Goal: Task Accomplishment & Management: Manage account settings

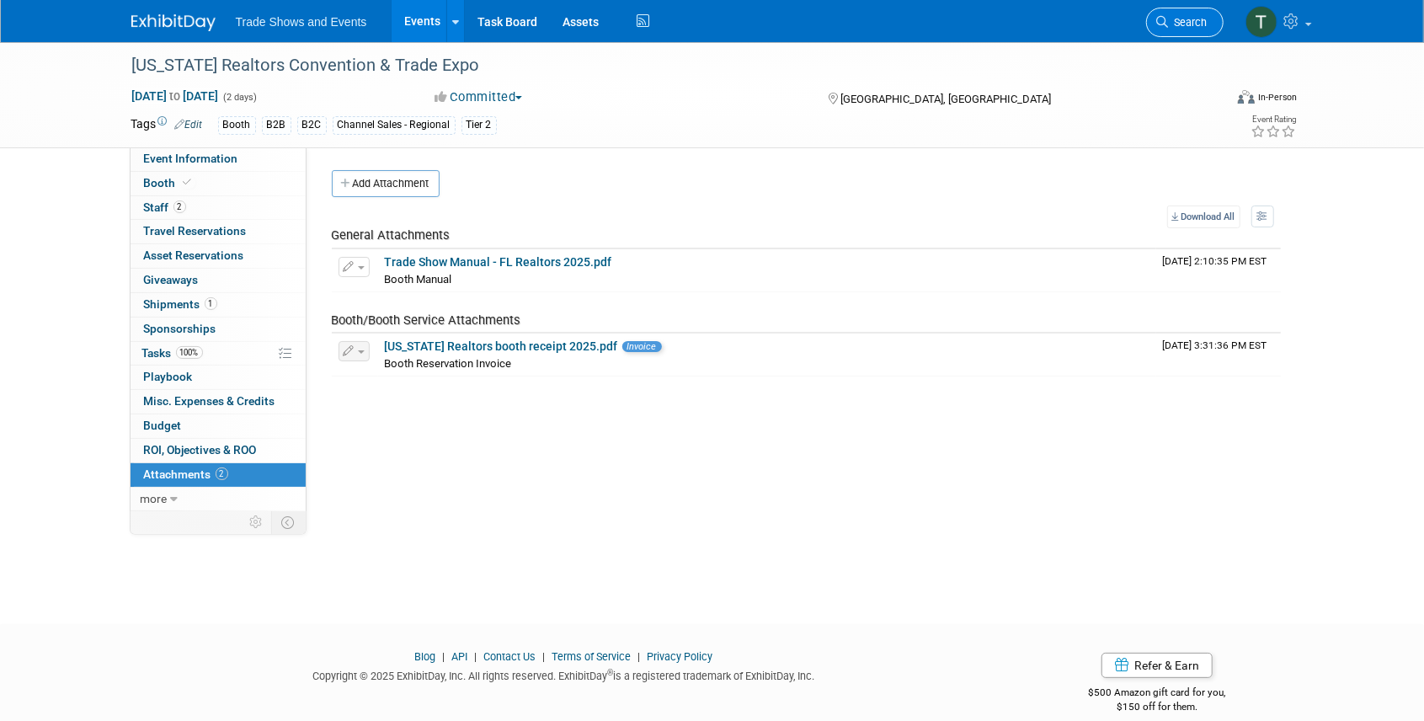
click at [1202, 25] on span "Search" at bounding box center [1187, 22] width 39 height 13
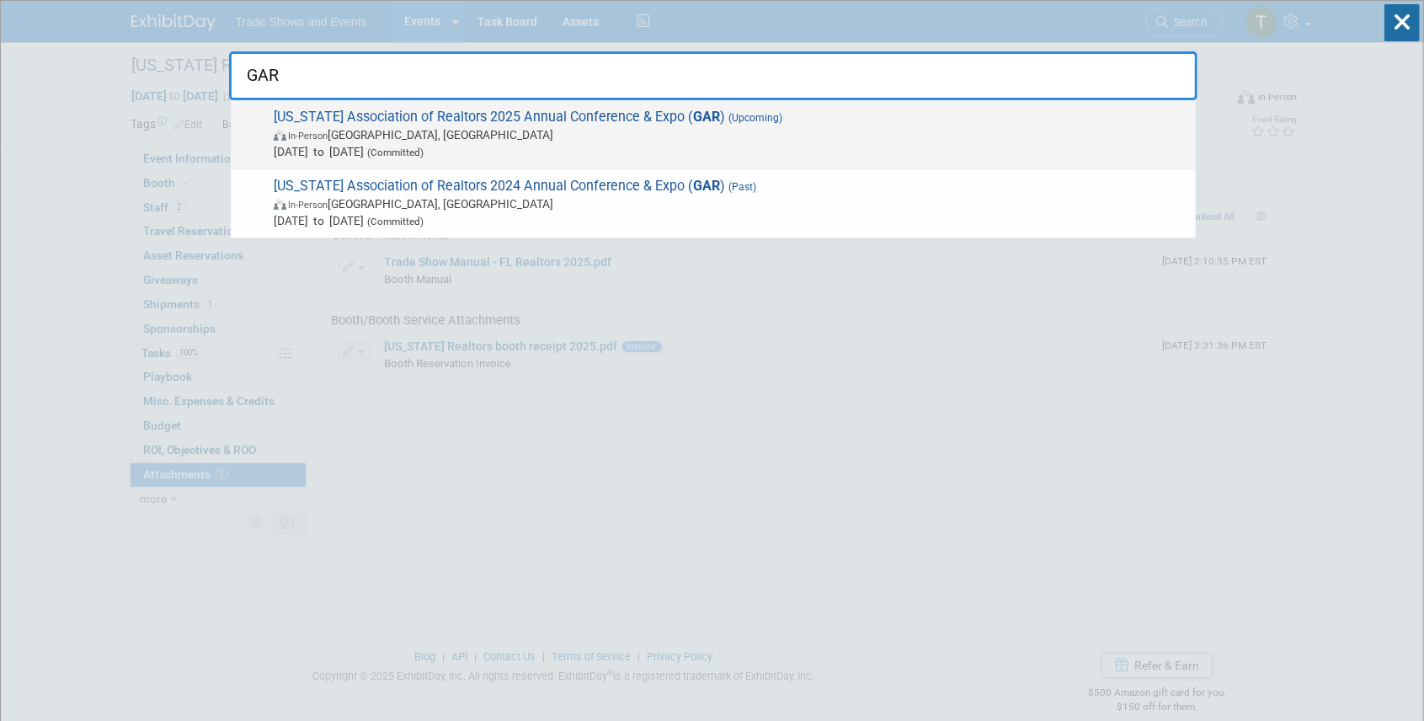
type input "GAR"
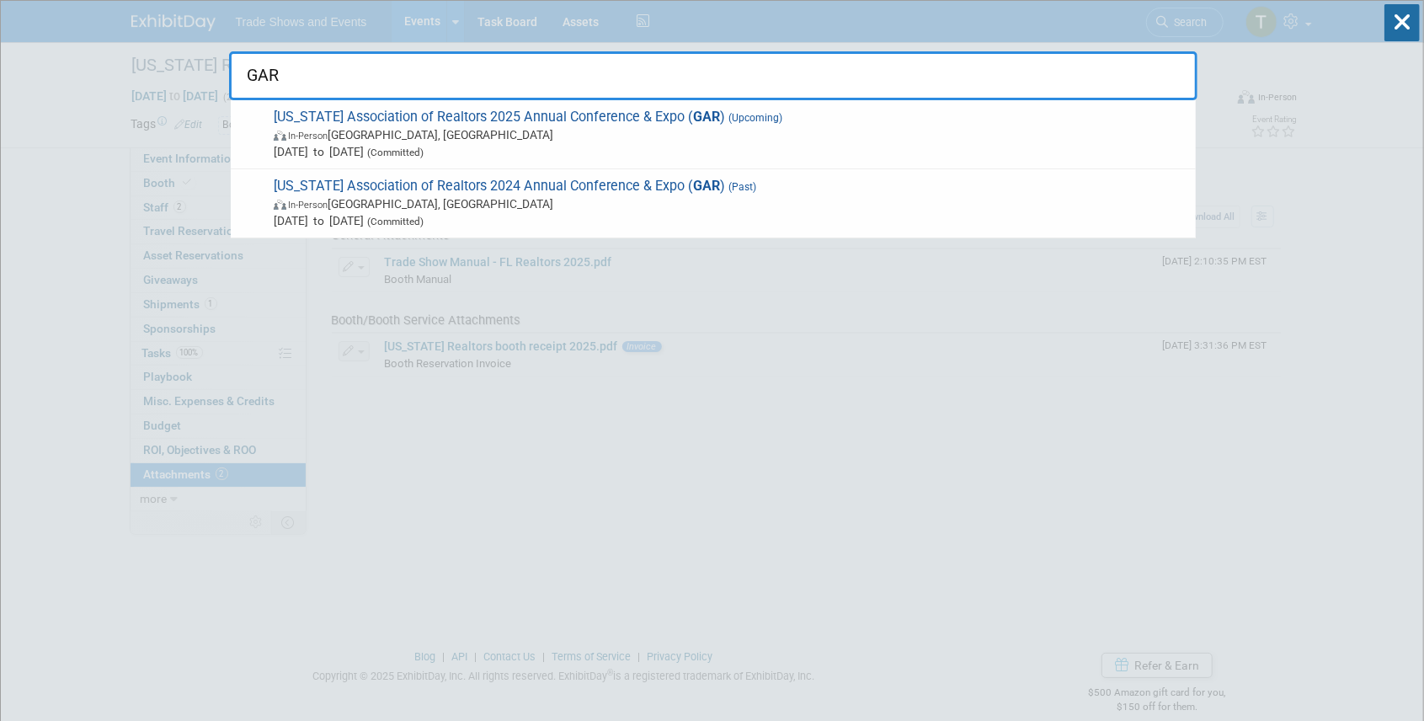
click at [552, 120] on span "[US_STATE] Association of Realtors 2025 Annual Conference & Expo ( GAR ) (Upcom…" at bounding box center [728, 134] width 918 height 51
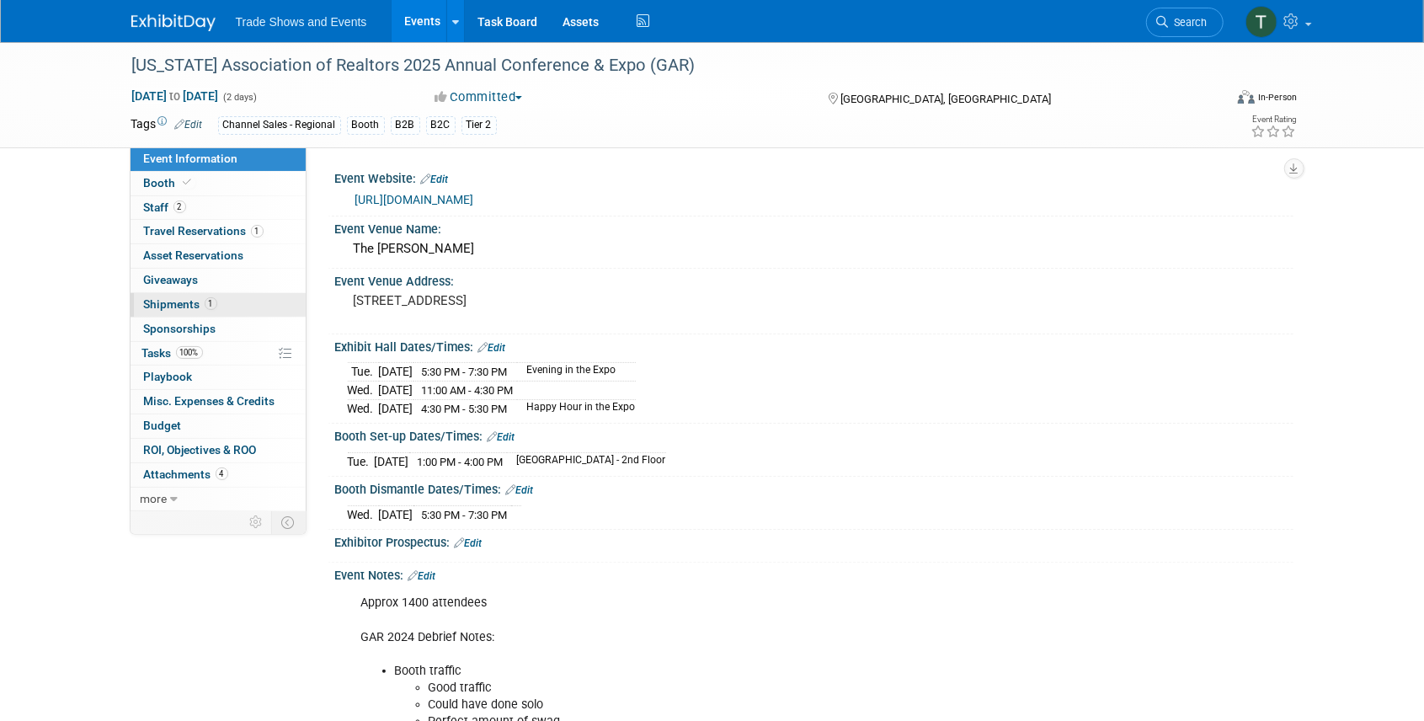
click at [173, 306] on span "Shipments 1" at bounding box center [180, 303] width 73 height 13
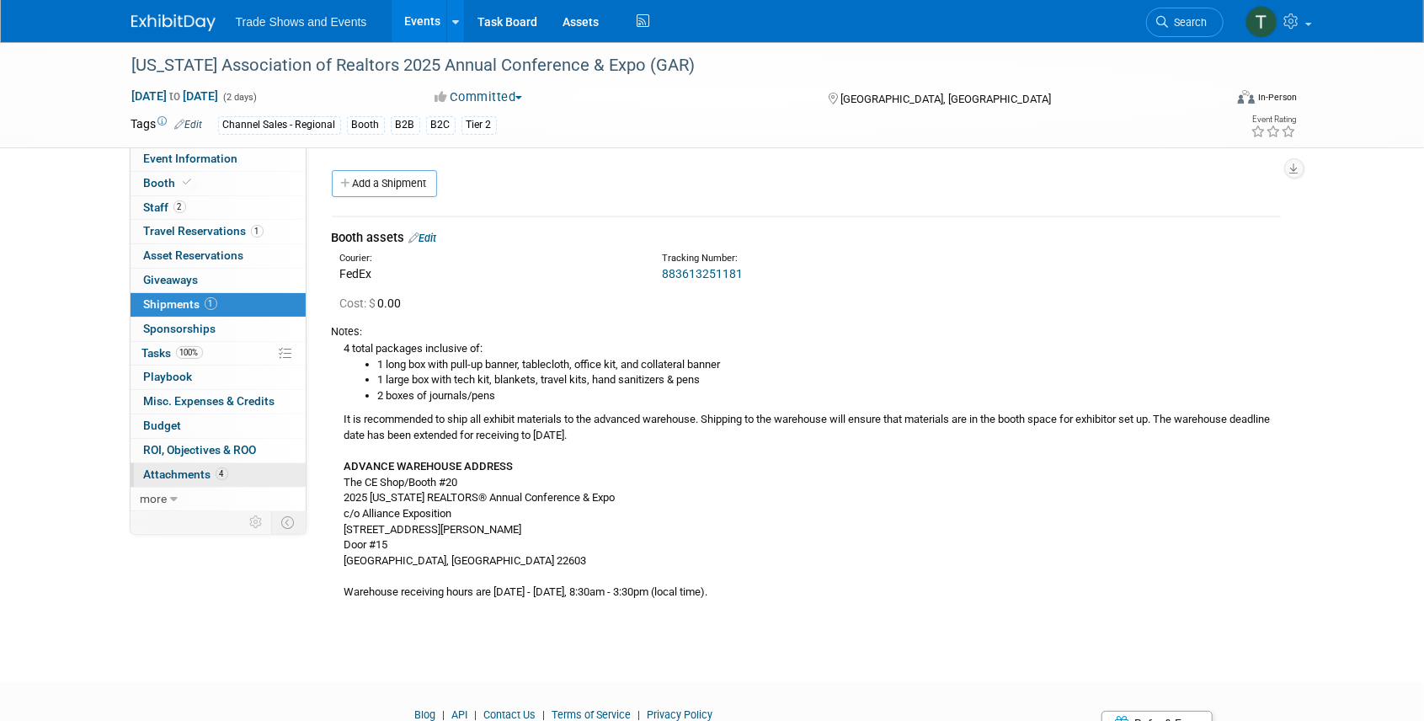
click at [191, 471] on span "Attachments 4" at bounding box center [186, 473] width 84 height 13
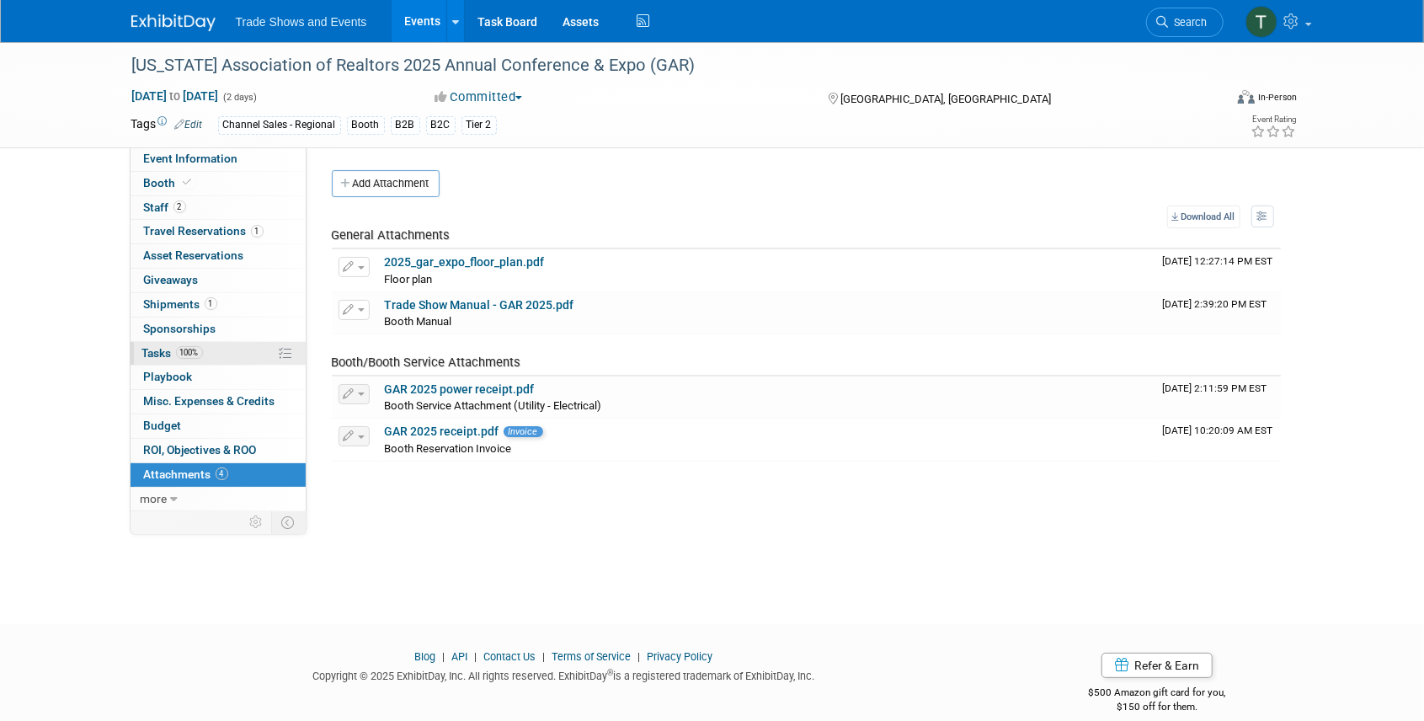
click at [178, 346] on span "100%" at bounding box center [189, 352] width 27 height 13
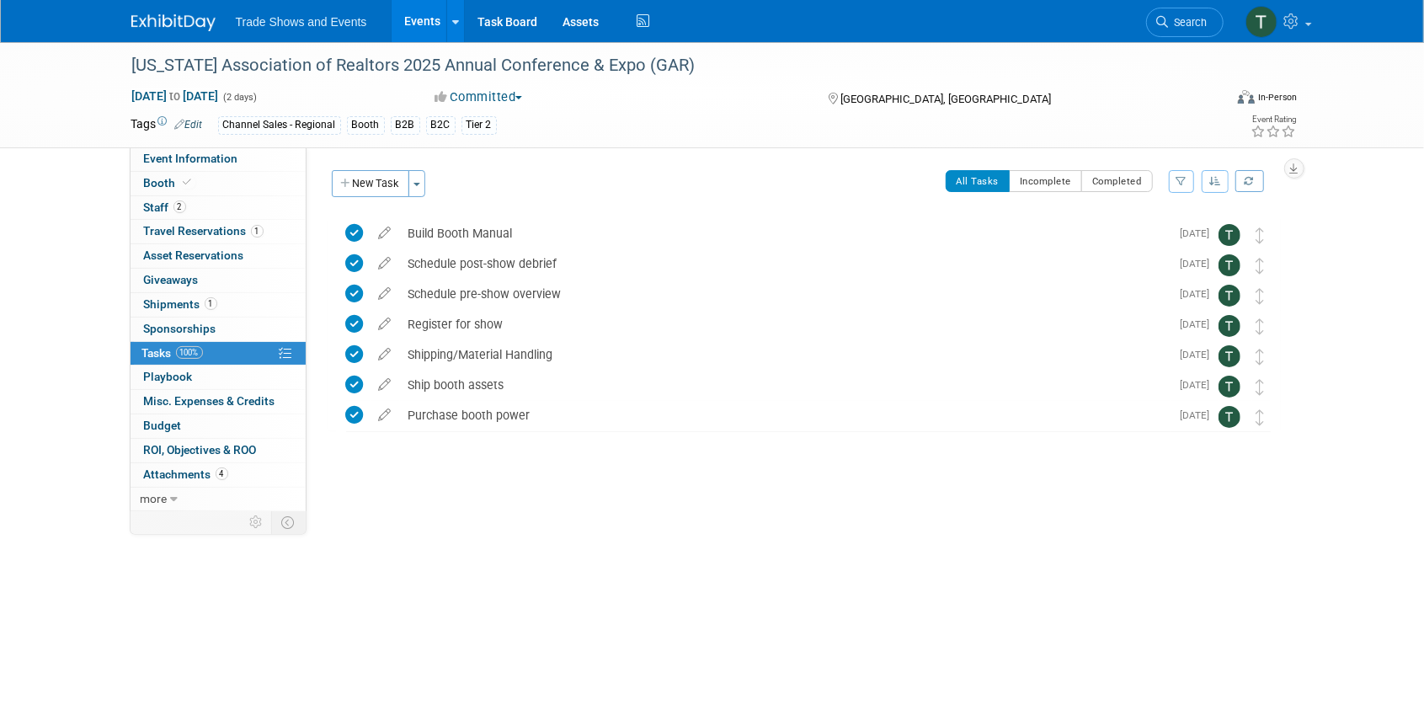
click at [1158, 16] on icon at bounding box center [1163, 22] width 12 height 12
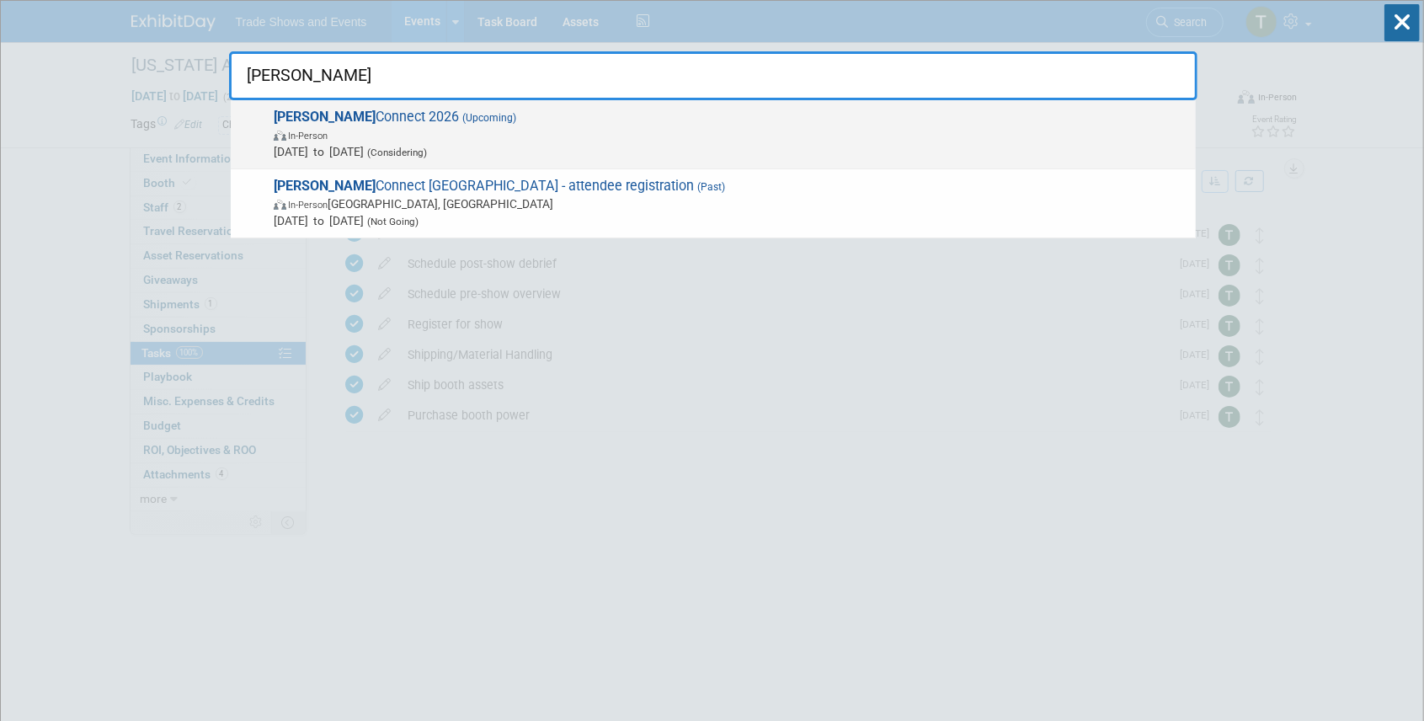
type input "inman"
click at [332, 115] on span "Inman Connect 2026 (Upcoming) In-Person Jul 1, 2026 to Jul 31, 2026 (Considerin…" at bounding box center [728, 134] width 918 height 51
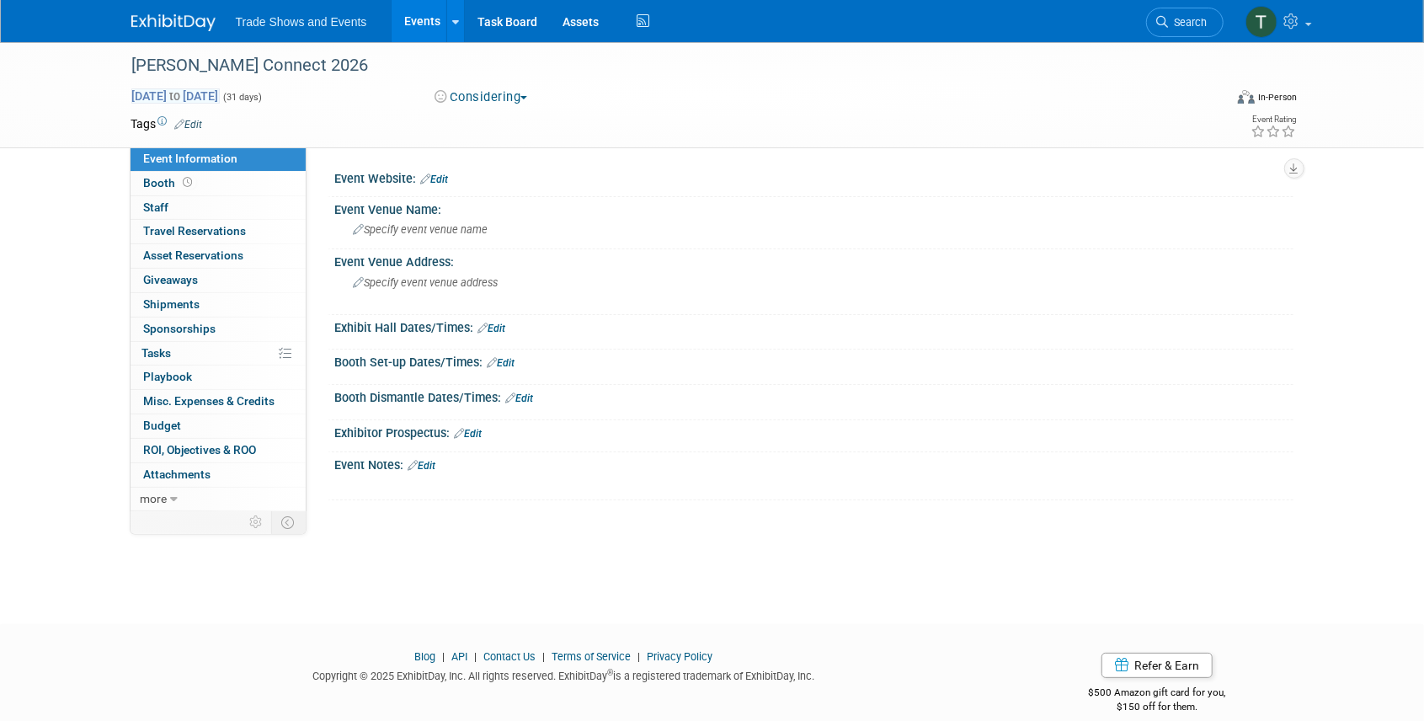
click at [220, 96] on span "Jul 1, 2026 to Jul 31, 2026" at bounding box center [175, 95] width 88 height 15
select select "6"
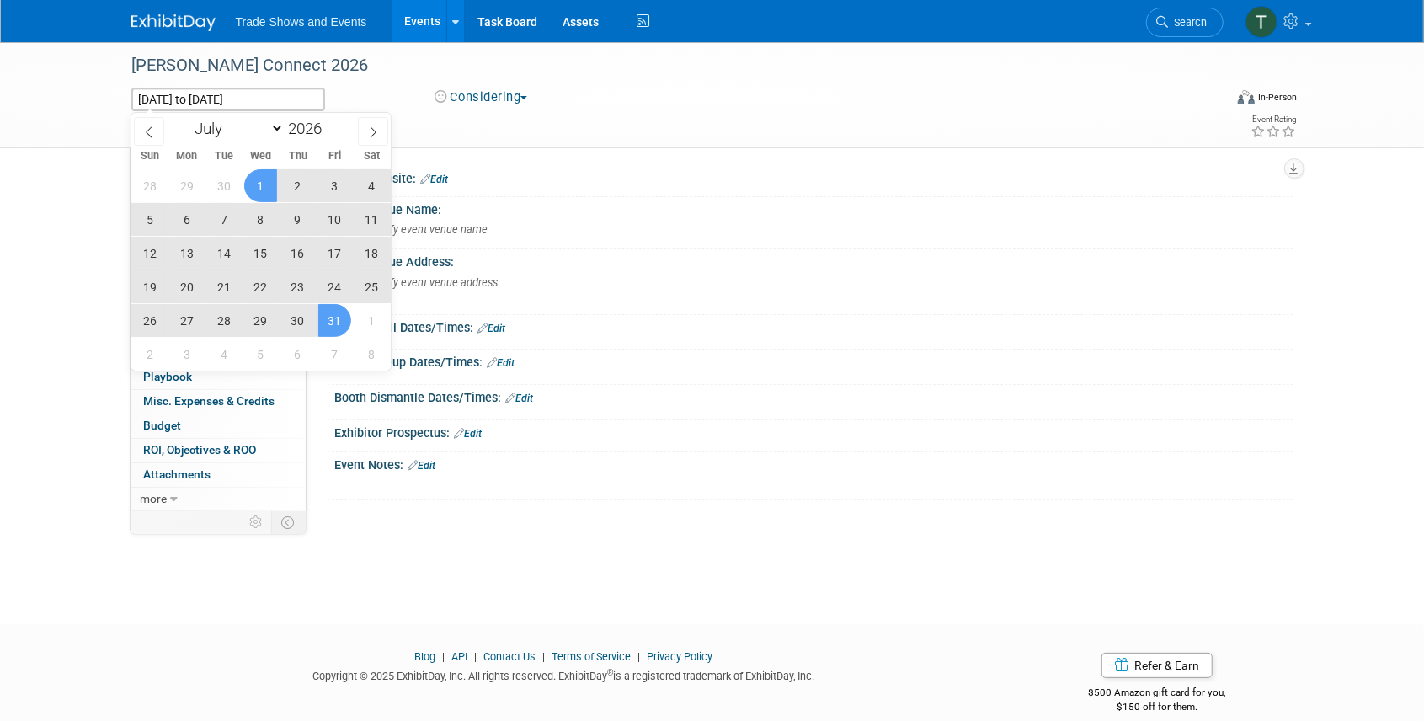
click at [256, 317] on span "29" at bounding box center [260, 320] width 33 height 33
type input "Jul 29, 2026"
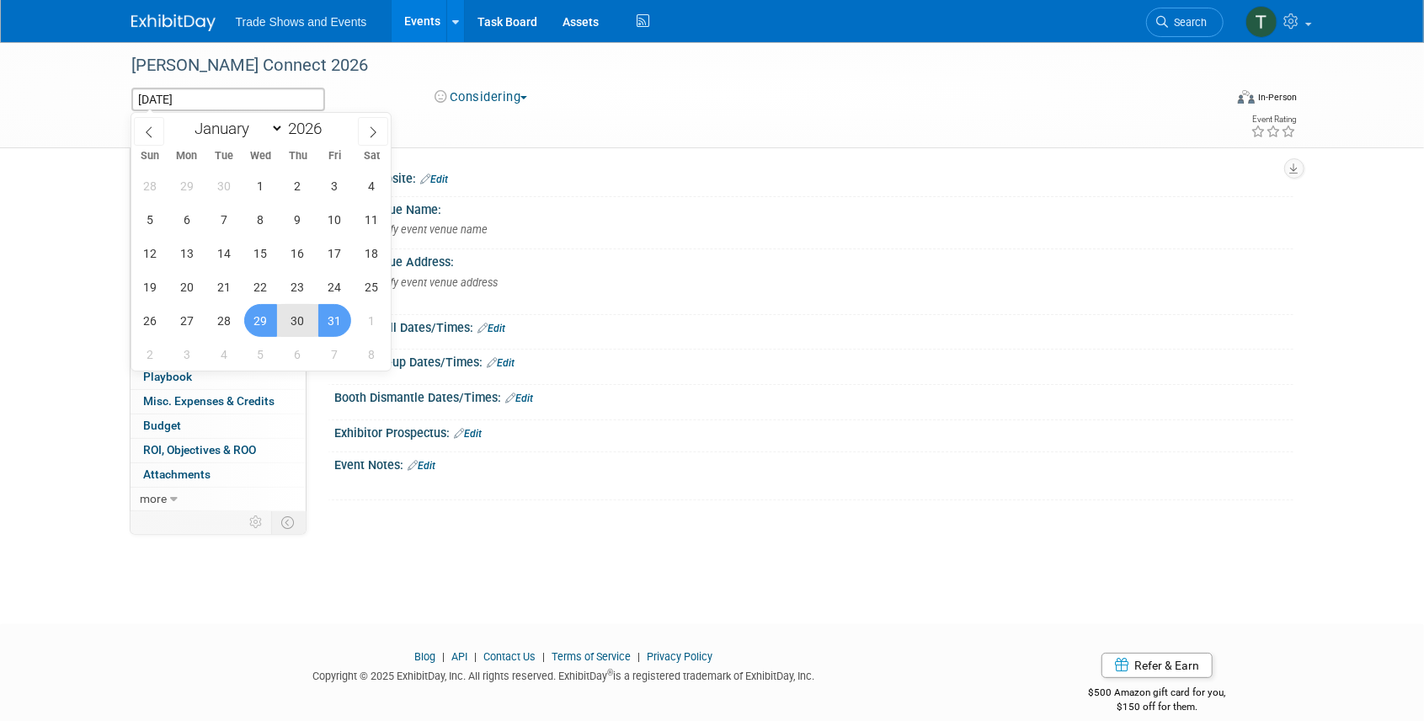
click at [328, 321] on span "31" at bounding box center [334, 320] width 33 height 33
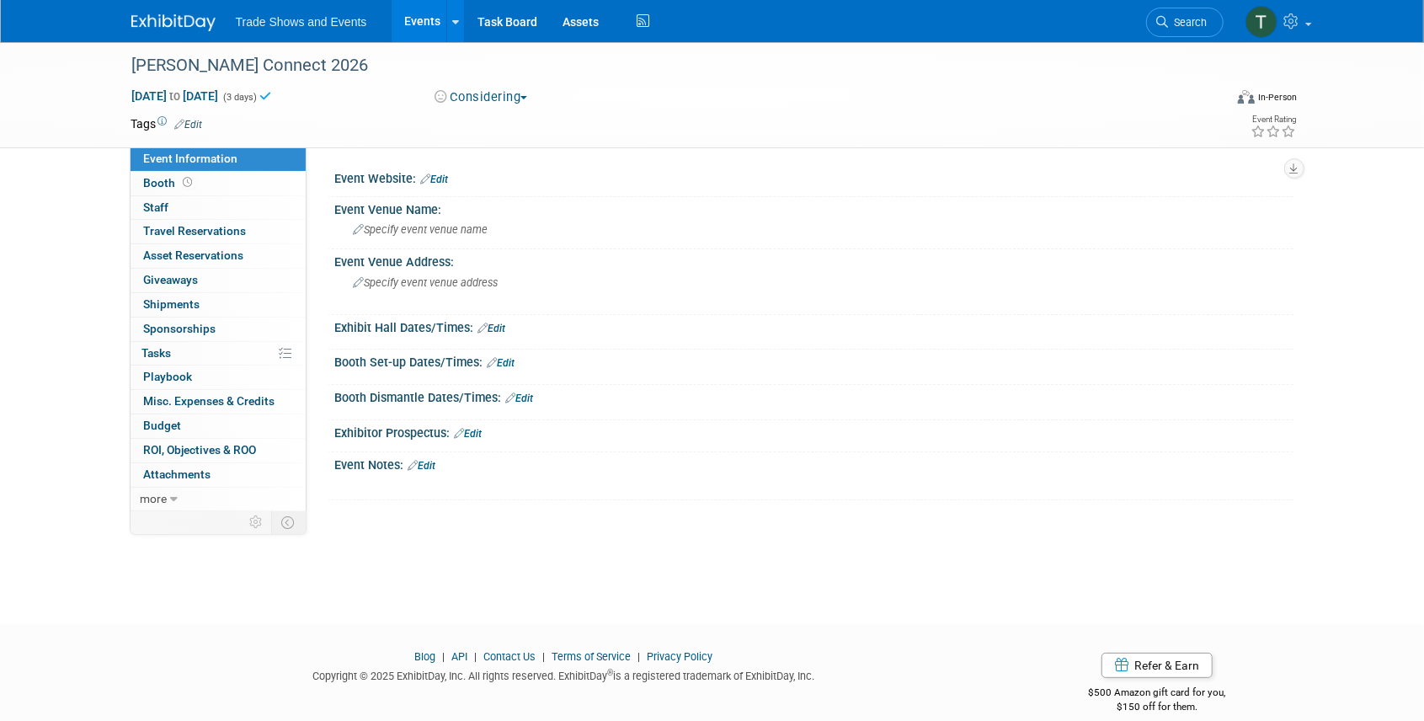
click at [443, 182] on link "Edit" at bounding box center [435, 179] width 28 height 12
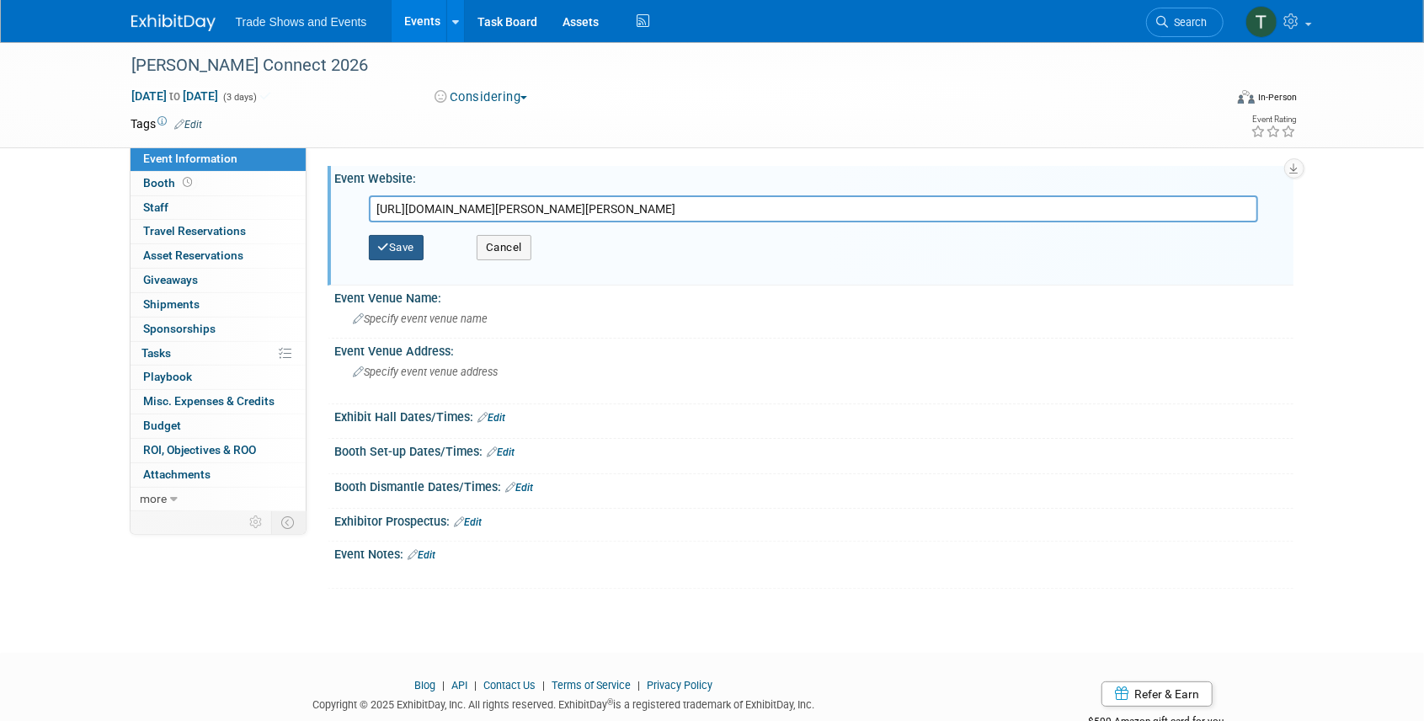
type input "https://events.inman.com/inman-connect-san-diego/home"
click at [408, 249] on button "Save" at bounding box center [397, 247] width 56 height 25
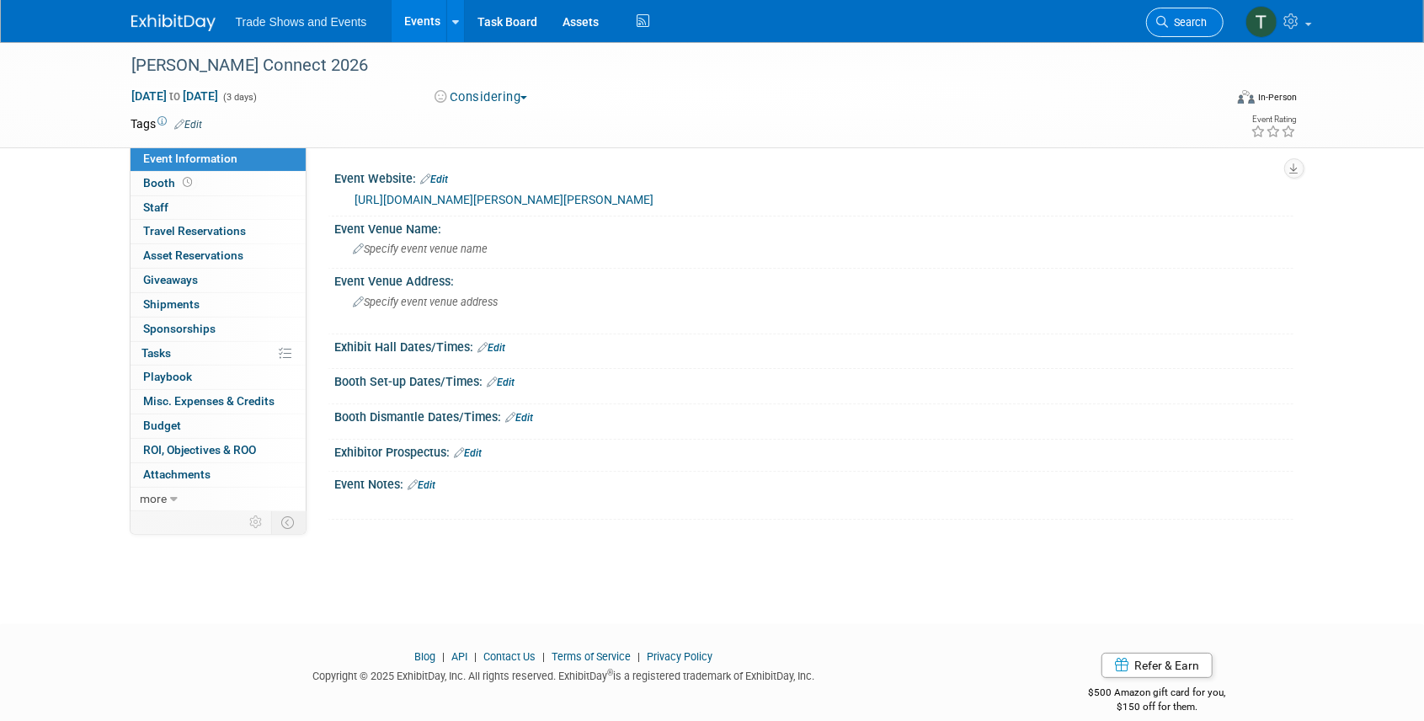
click at [1201, 21] on span "Search" at bounding box center [1187, 22] width 39 height 13
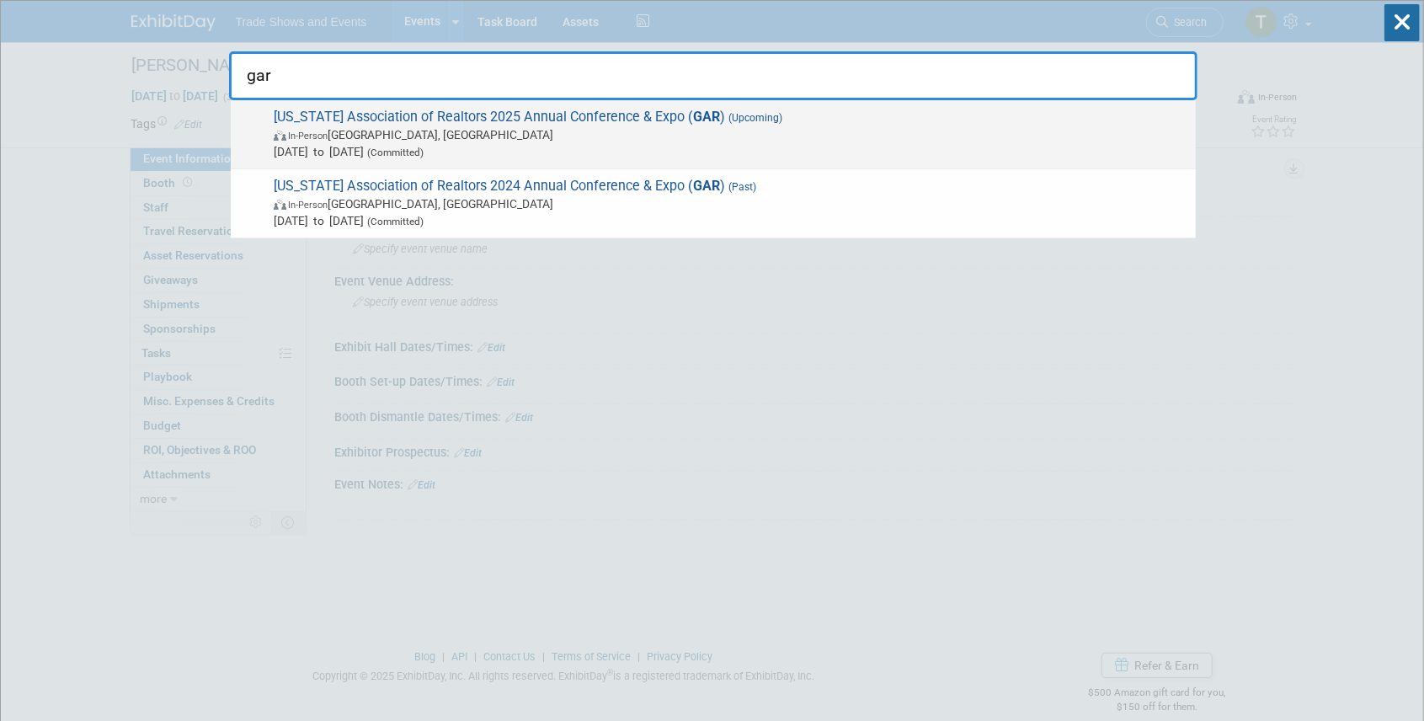
type input "gar"
click at [559, 116] on span "Georgia Association of Realtors 2025 Annual Conference & Expo ( GAR ) (Upcoming…" at bounding box center [728, 134] width 918 height 51
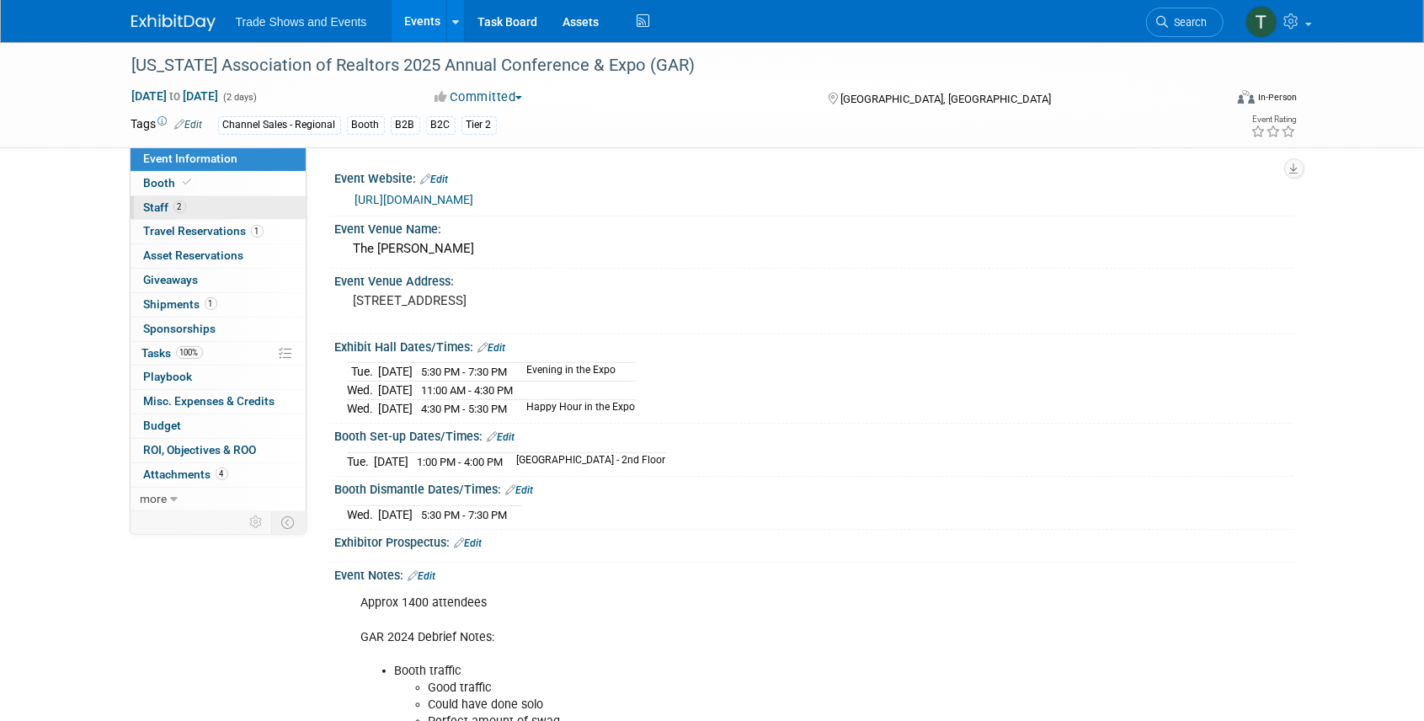
click at [188, 210] on link "2 Staff 2" at bounding box center [217, 208] width 175 height 24
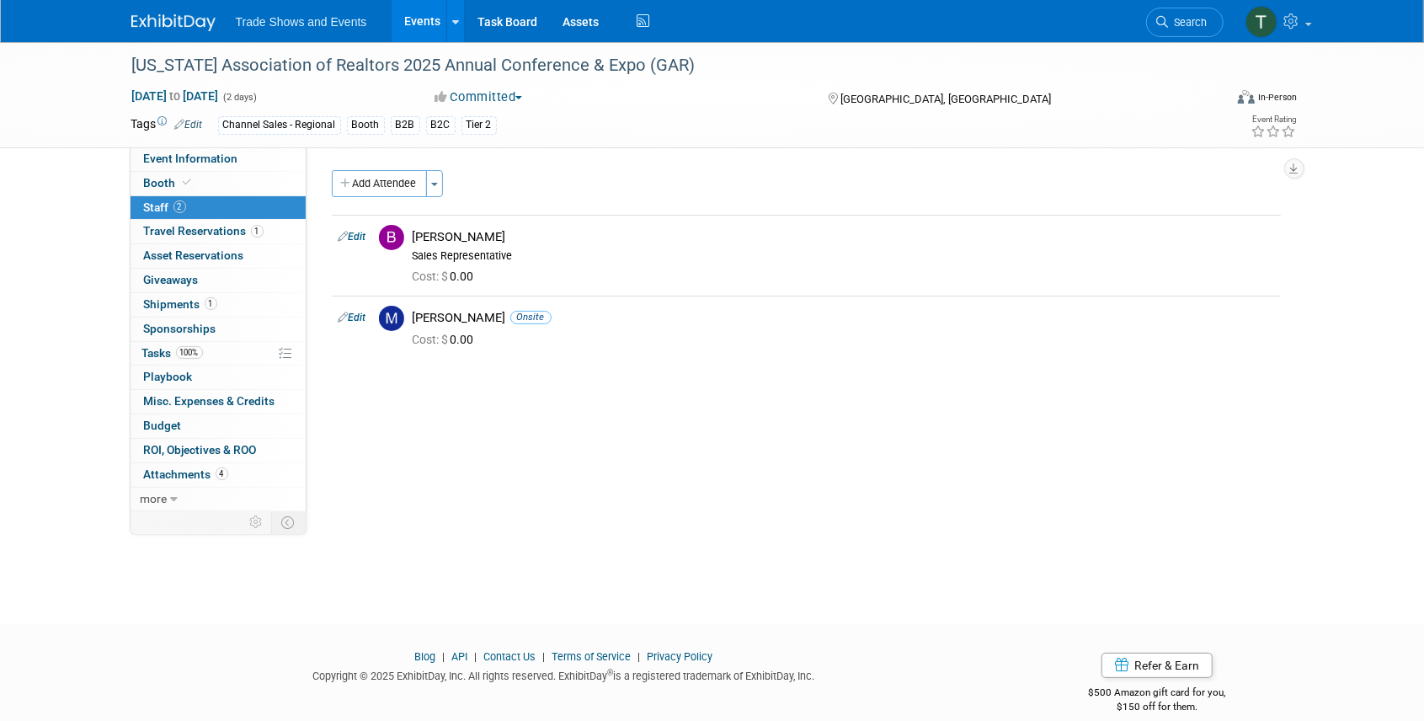
click at [1203, 23] on span "Search" at bounding box center [1187, 22] width 39 height 13
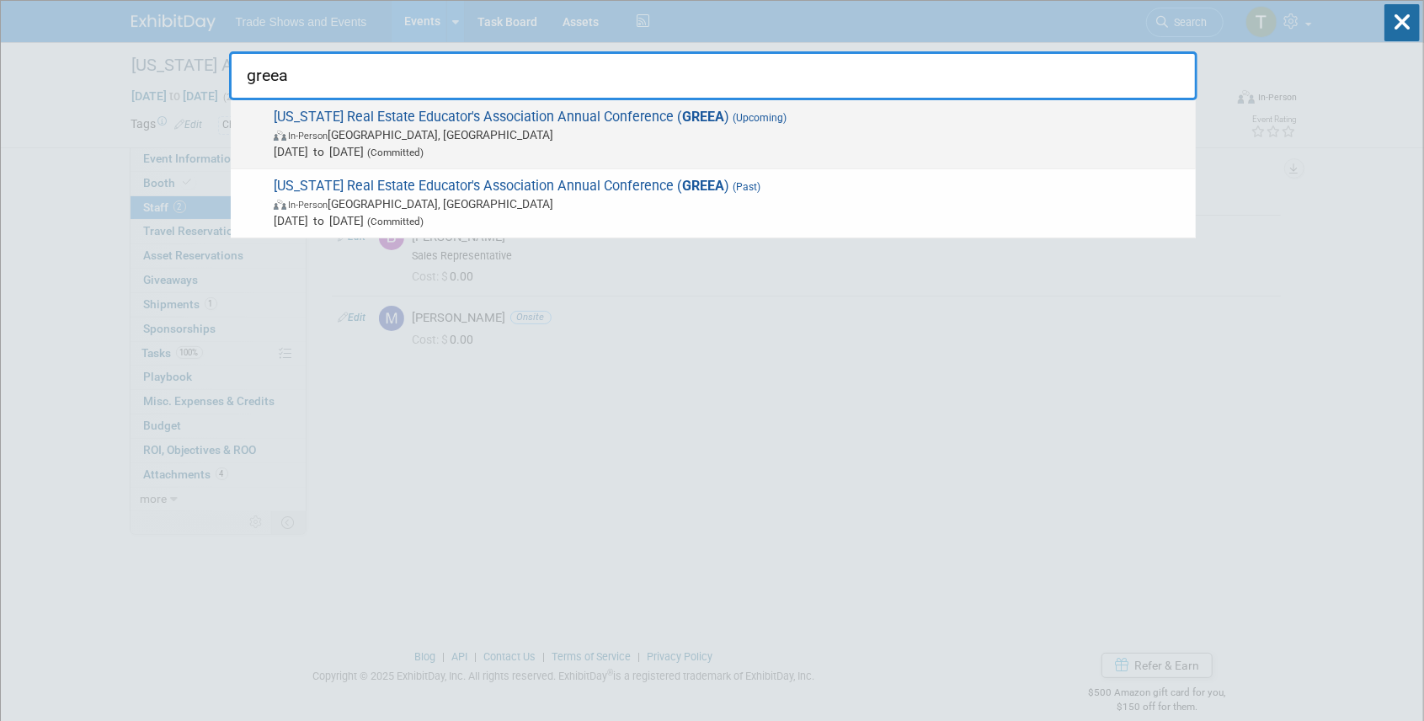
type input "greea"
click at [492, 116] on span "Georgia Real Estate Educator's Association Annual Conference ( GREEA ) (Upcomin…" at bounding box center [728, 134] width 918 height 51
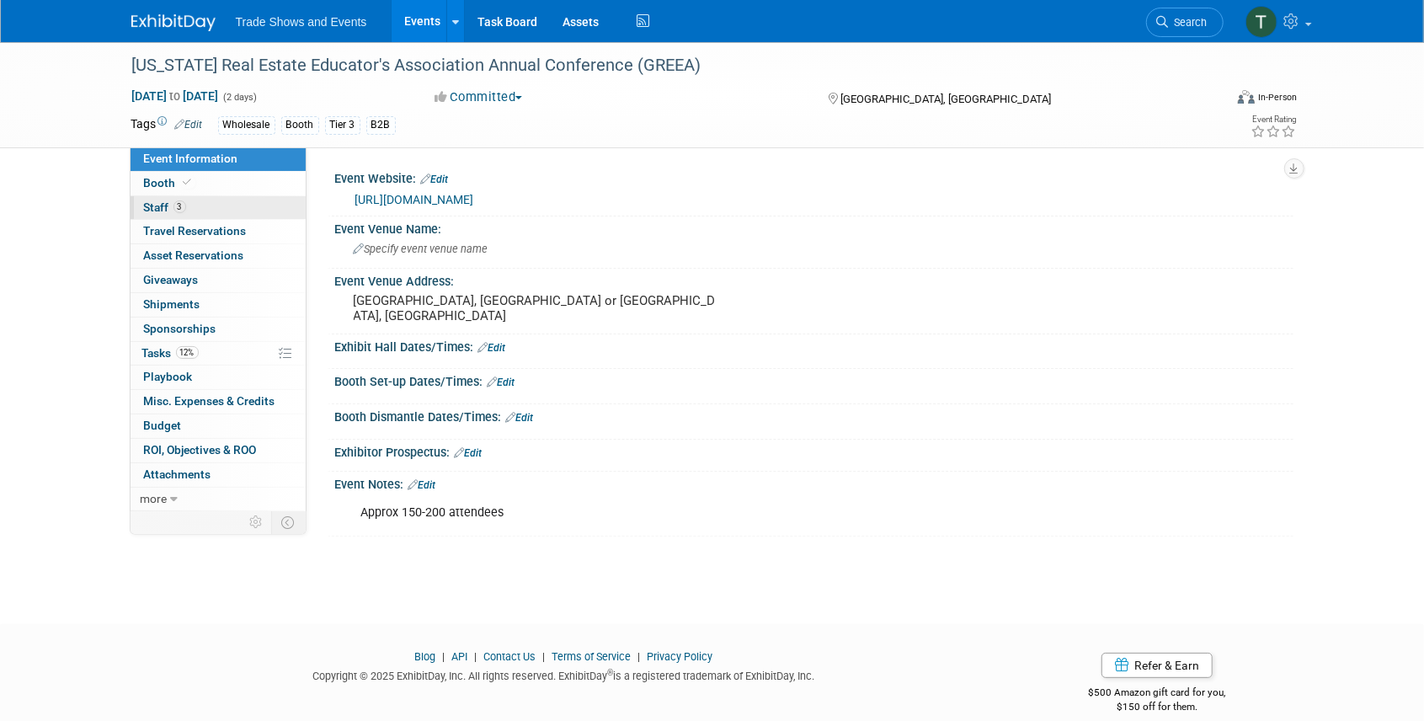
click at [178, 207] on span "3" at bounding box center [179, 206] width 13 height 13
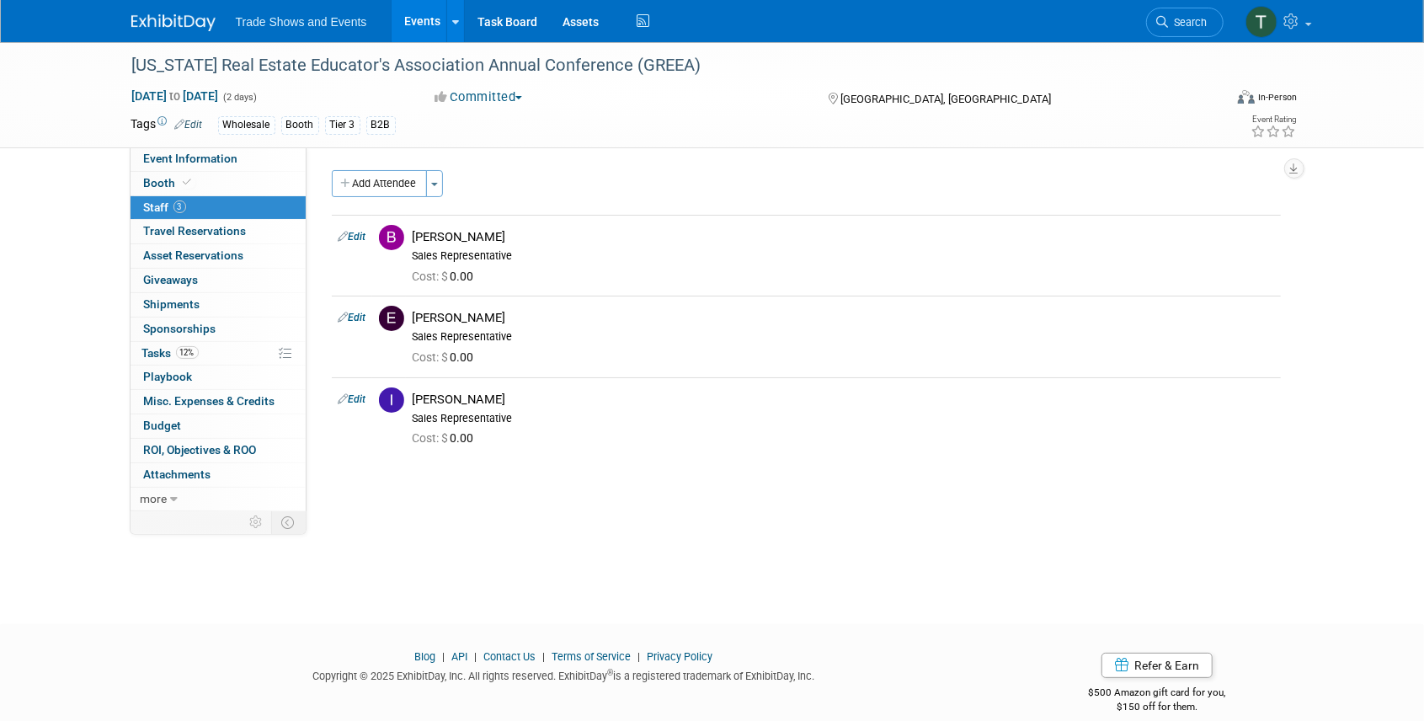
click at [410, 20] on link "Events" at bounding box center [421, 21] width 61 height 42
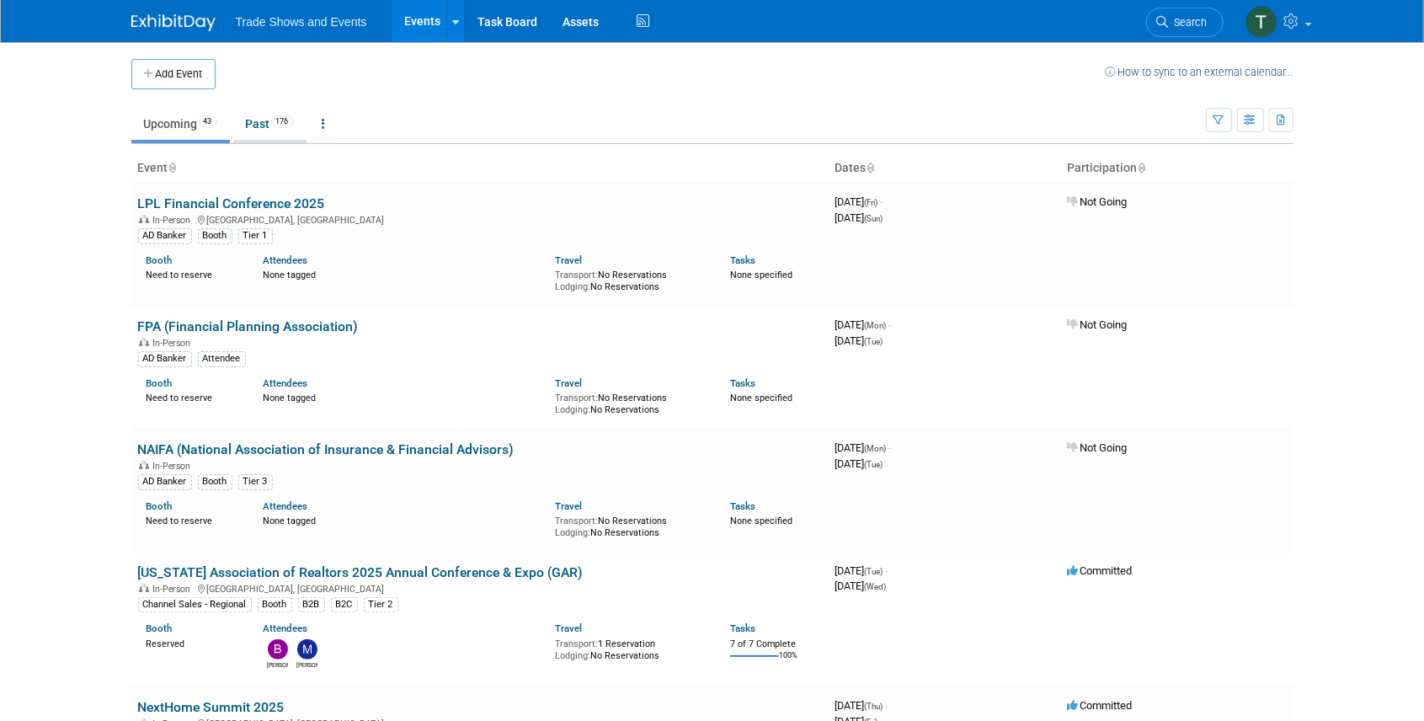
click at [263, 126] on link "Past 176" at bounding box center [269, 124] width 73 height 32
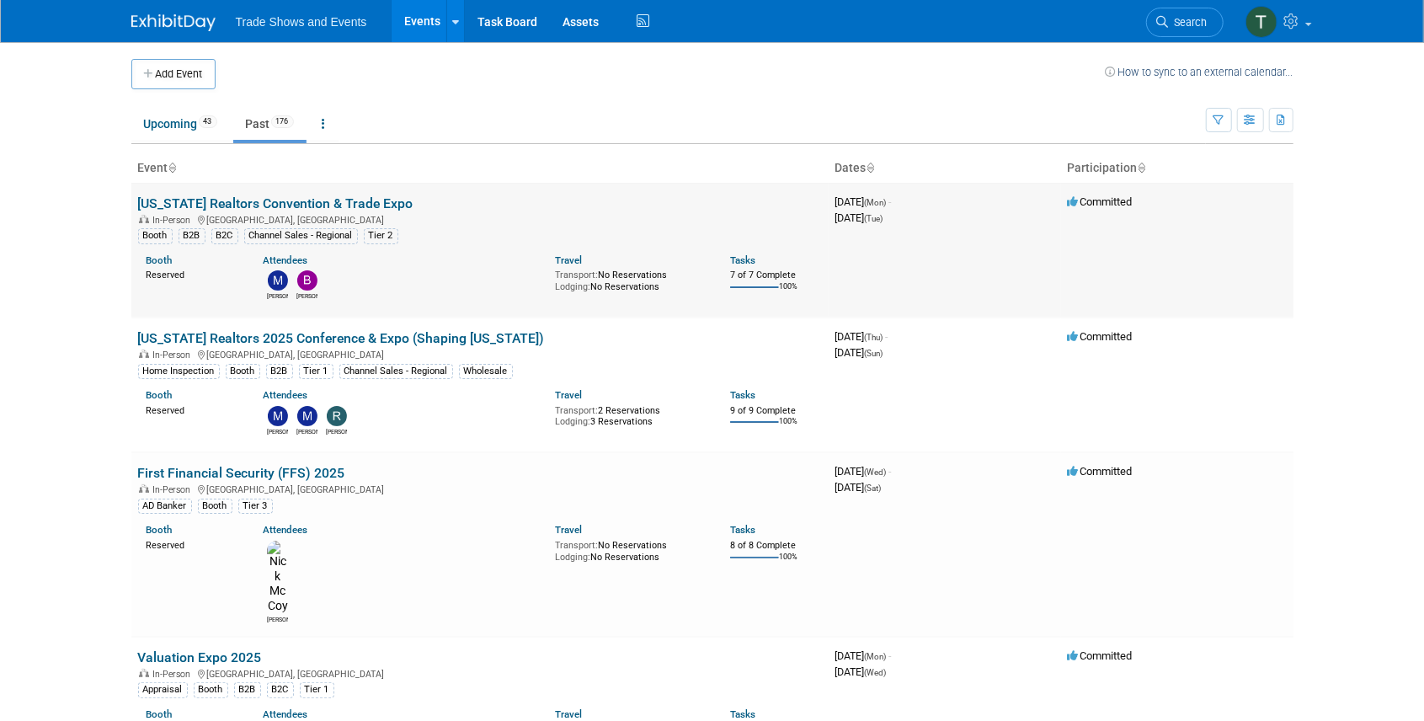
click at [190, 202] on link "[US_STATE] Realtors Convention & Trade Expo" at bounding box center [275, 203] width 275 height 16
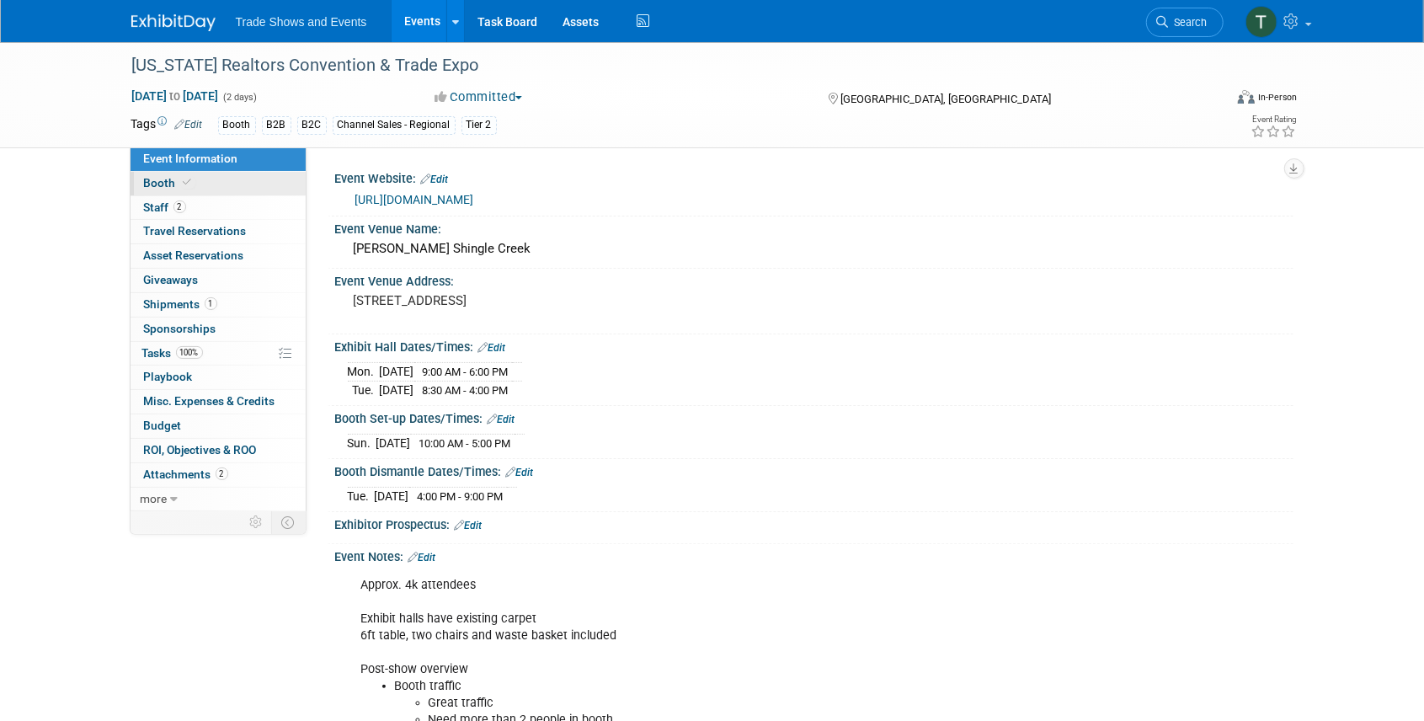
click at [200, 185] on link "Booth" at bounding box center [217, 184] width 175 height 24
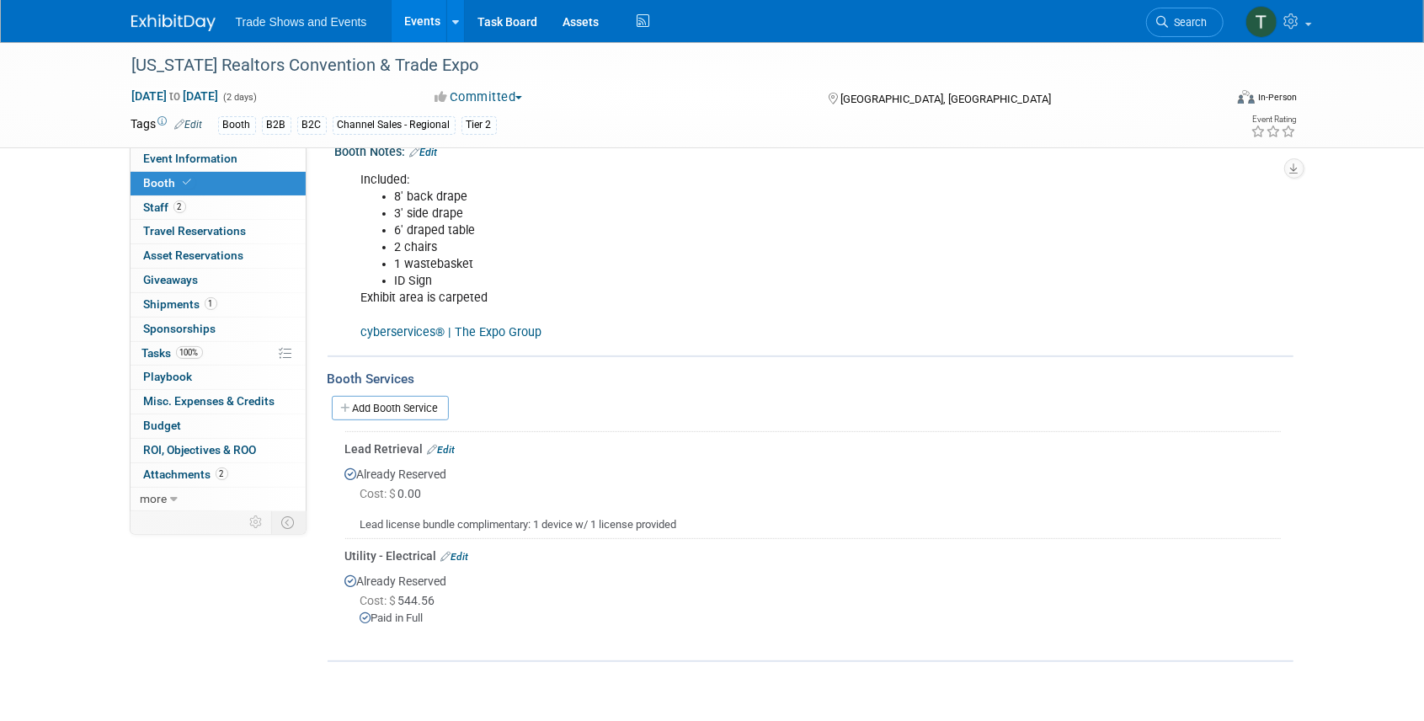
scroll to position [224, 0]
click at [187, 206] on link "2 Staff 2" at bounding box center [217, 208] width 175 height 24
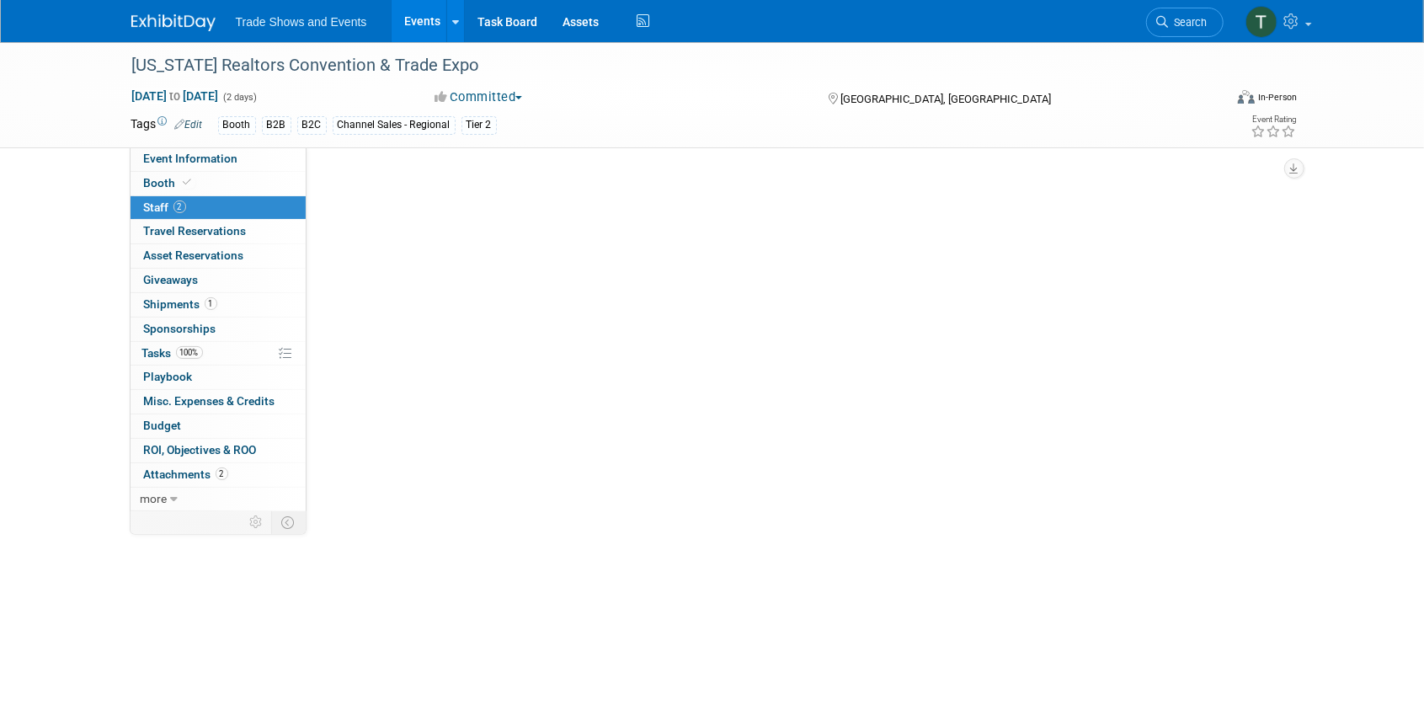
scroll to position [0, 0]
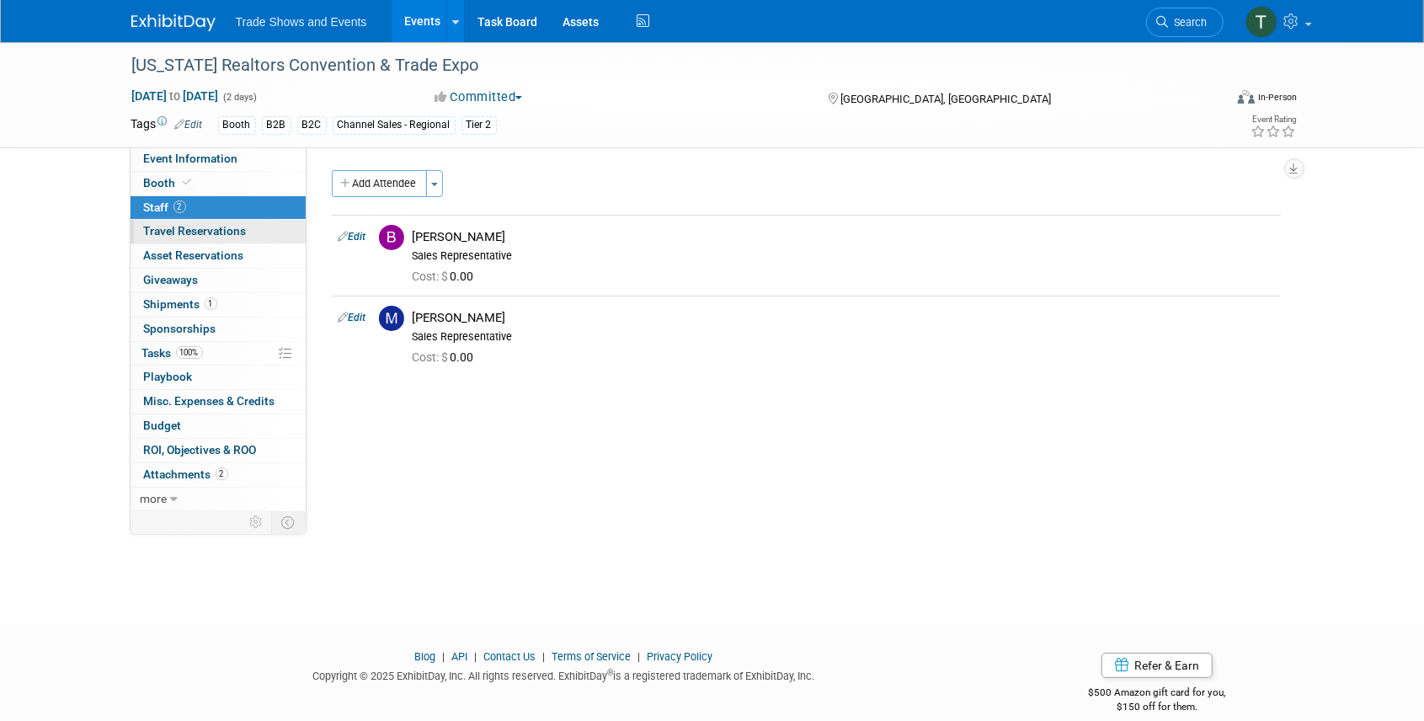
click at [252, 234] on link "0 Travel Reservations 0" at bounding box center [217, 232] width 175 height 24
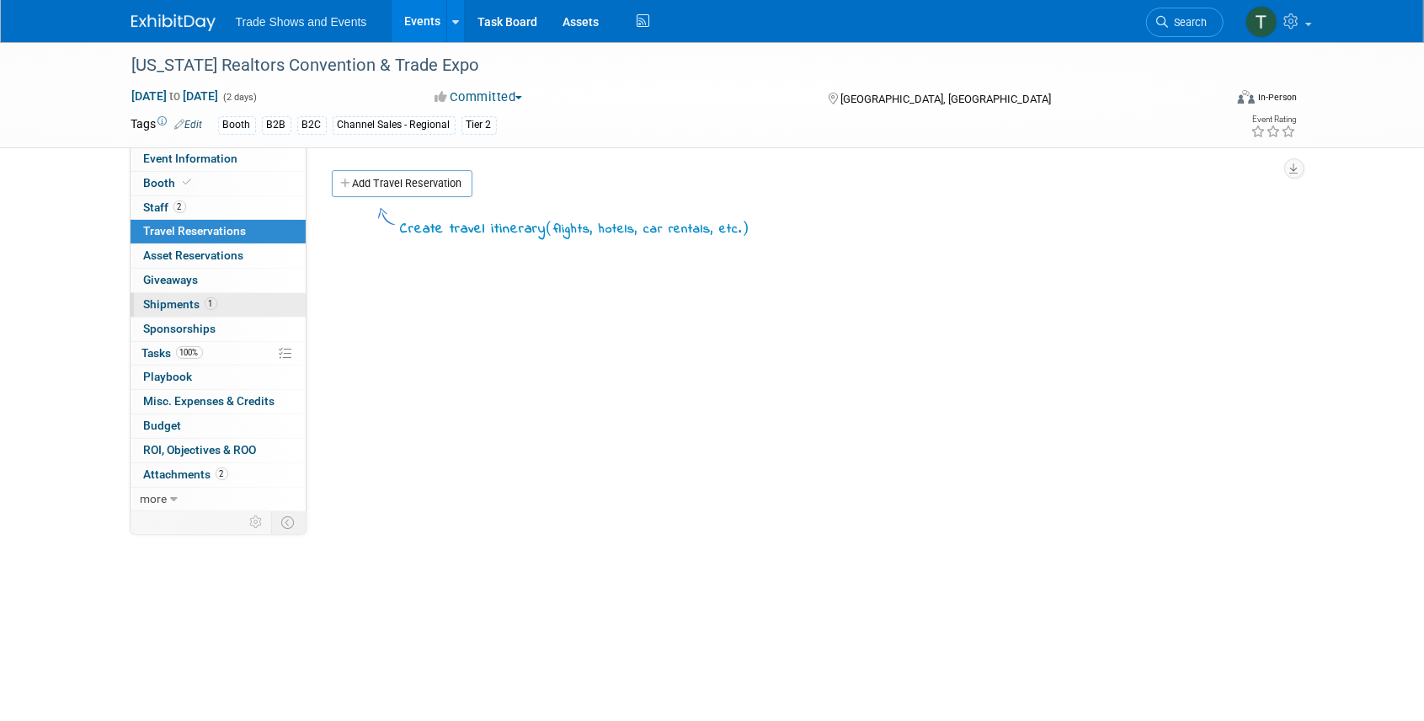
click at [180, 306] on span "Shipments 1" at bounding box center [180, 303] width 73 height 13
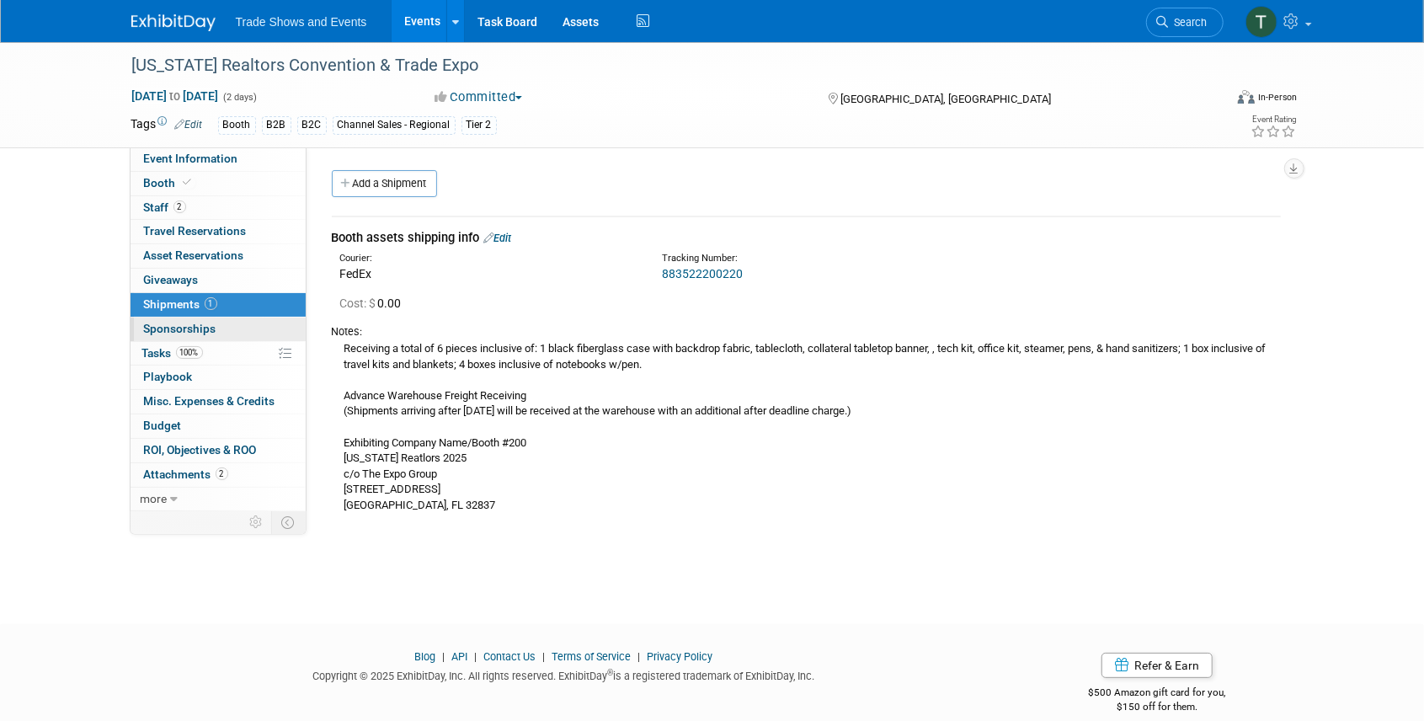
click at [226, 325] on link "0 Sponsorships 0" at bounding box center [217, 329] width 175 height 24
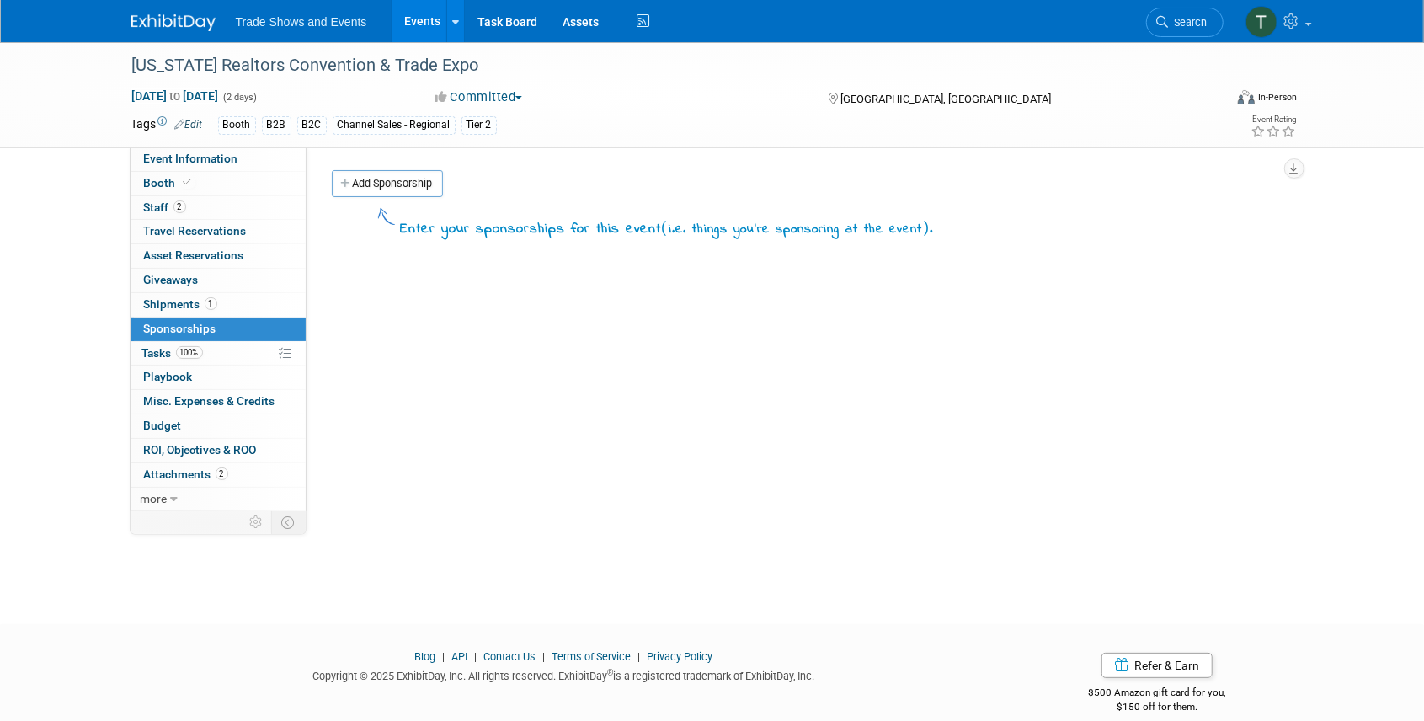
click at [492, 94] on button "Committed" at bounding box center [478, 97] width 100 height 18
click at [386, 315] on div "Event Website: Edit https://www.floridarealtors.org/events/annual-convention/ab…" at bounding box center [799, 327] width 987 height 360
click at [151, 352] on span "Tasks 100%" at bounding box center [172, 352] width 61 height 13
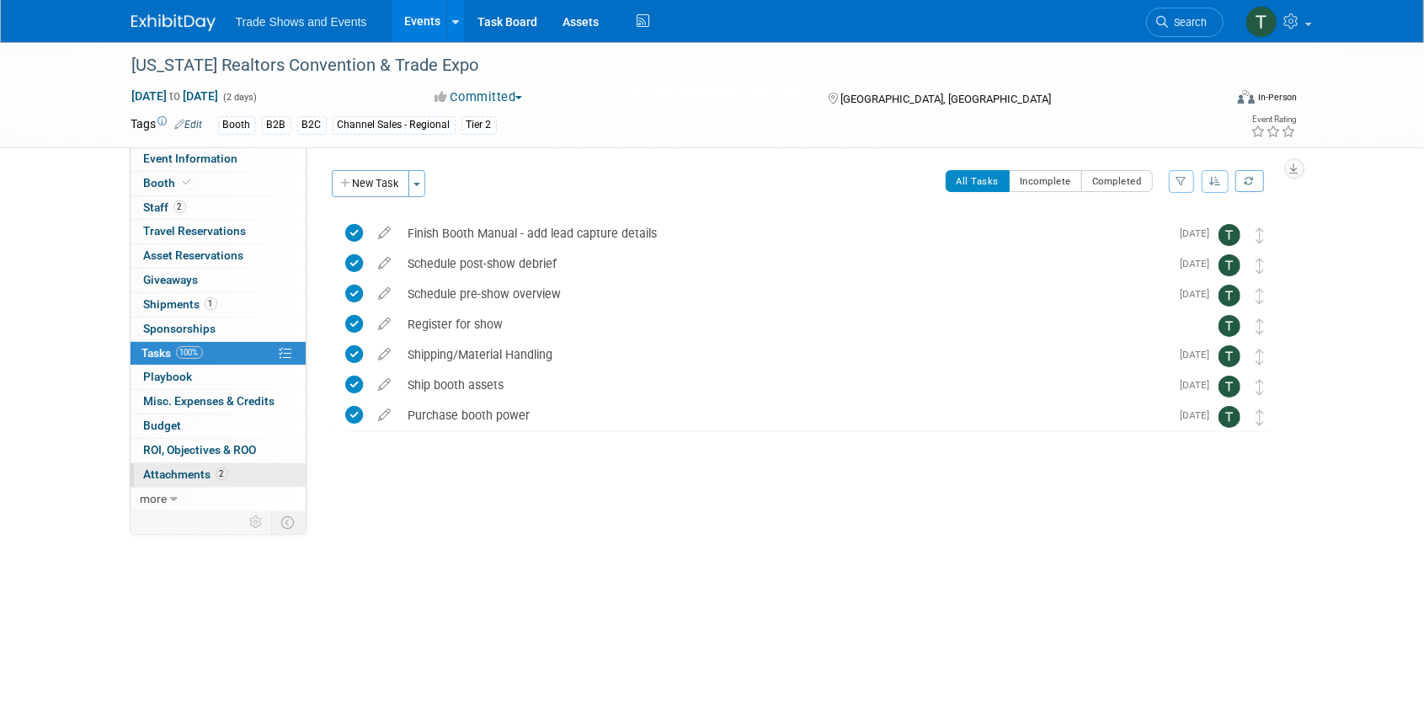
click at [192, 470] on span "Attachments 2" at bounding box center [186, 473] width 84 height 13
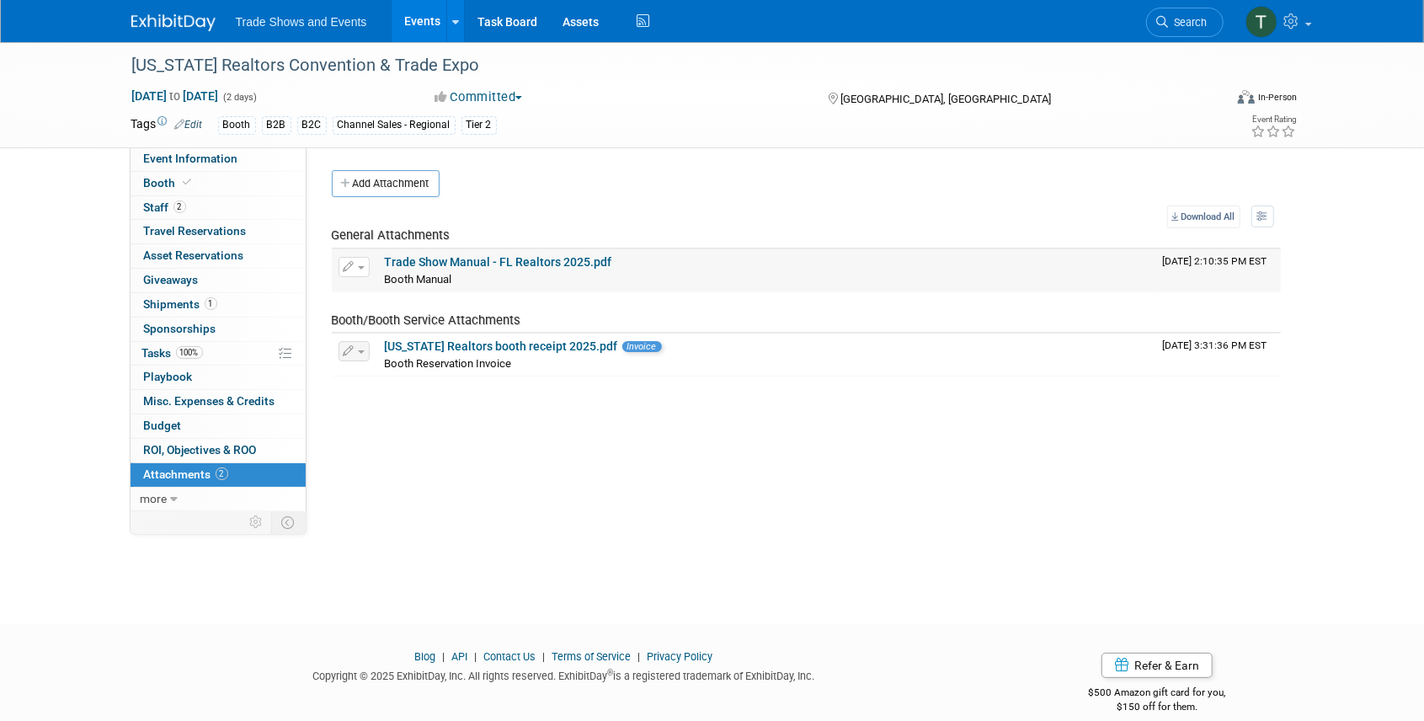
click at [451, 261] on link "Trade Show Manual - FL Realtors 2025.pdf" at bounding box center [498, 261] width 227 height 13
click at [422, 22] on link "Events" at bounding box center [421, 21] width 61 height 42
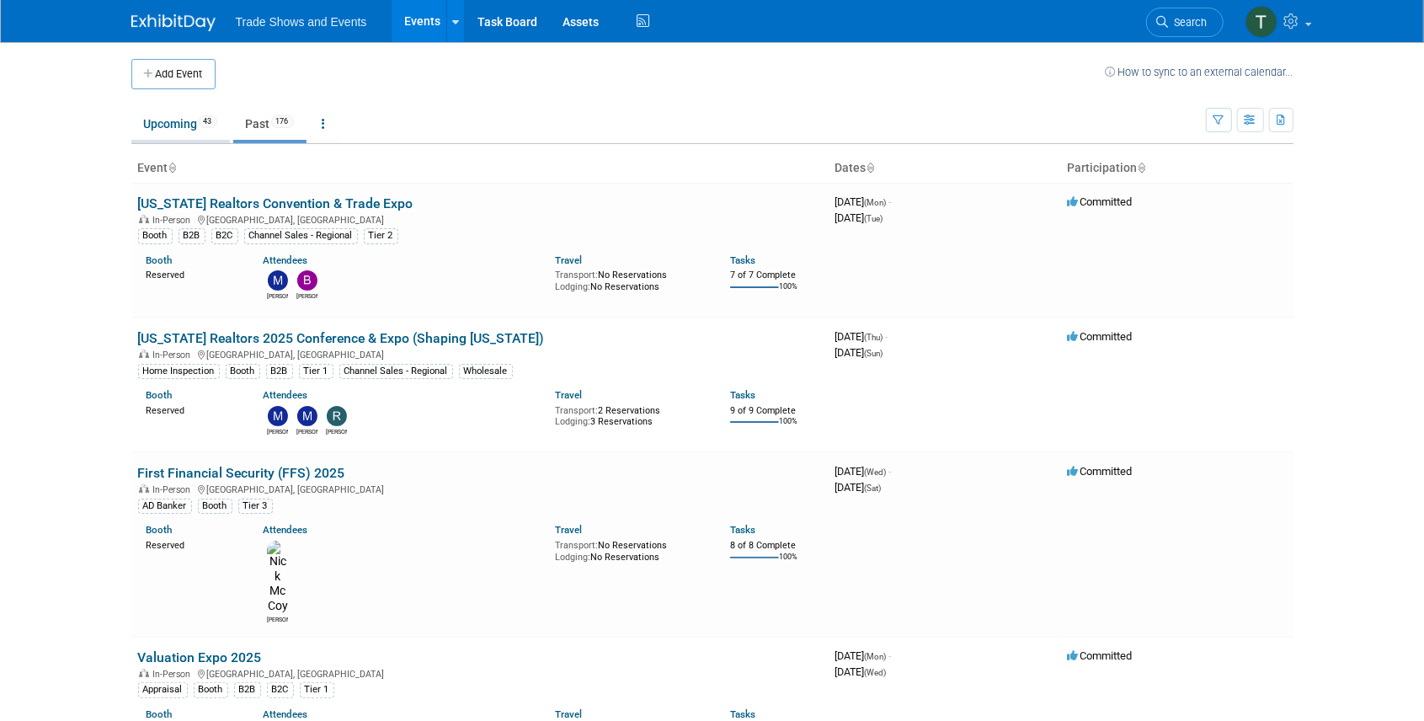
click at [172, 125] on link "Upcoming 43" at bounding box center [180, 124] width 98 height 32
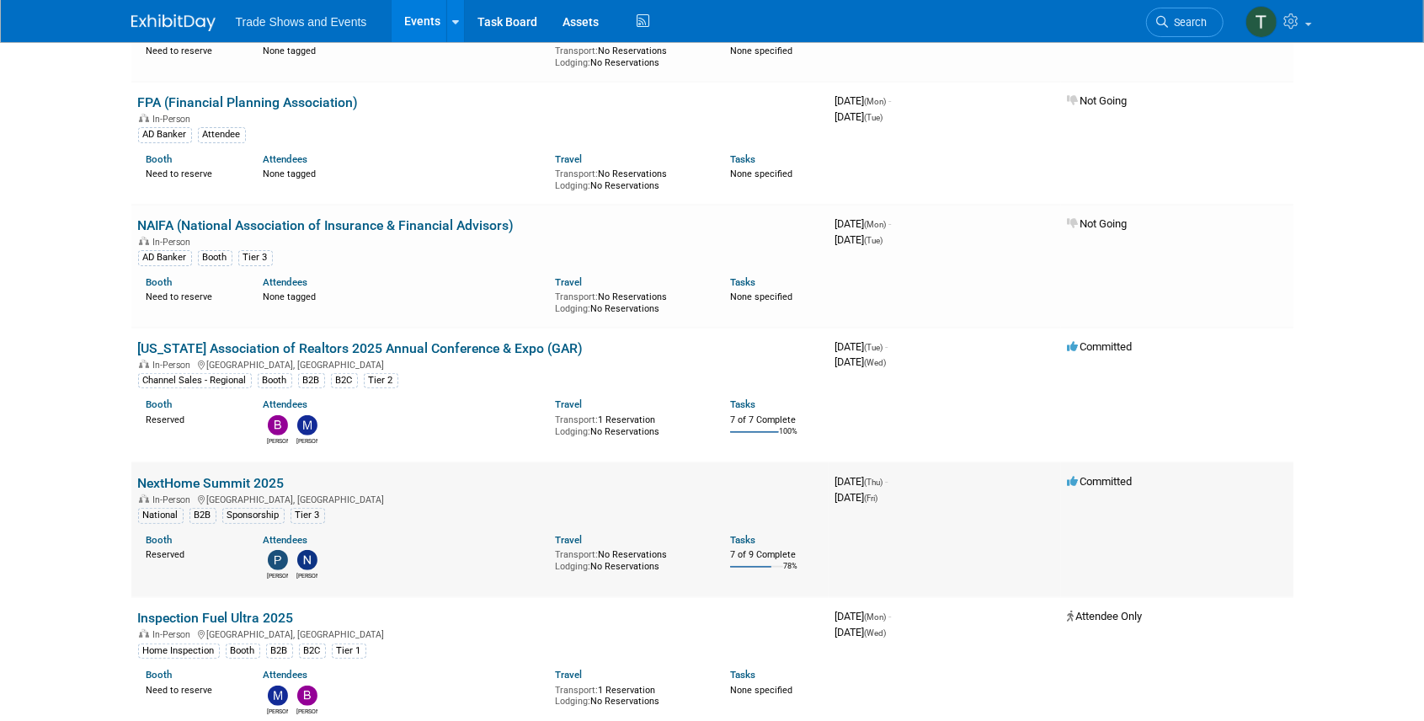
scroll to position [280, 0]
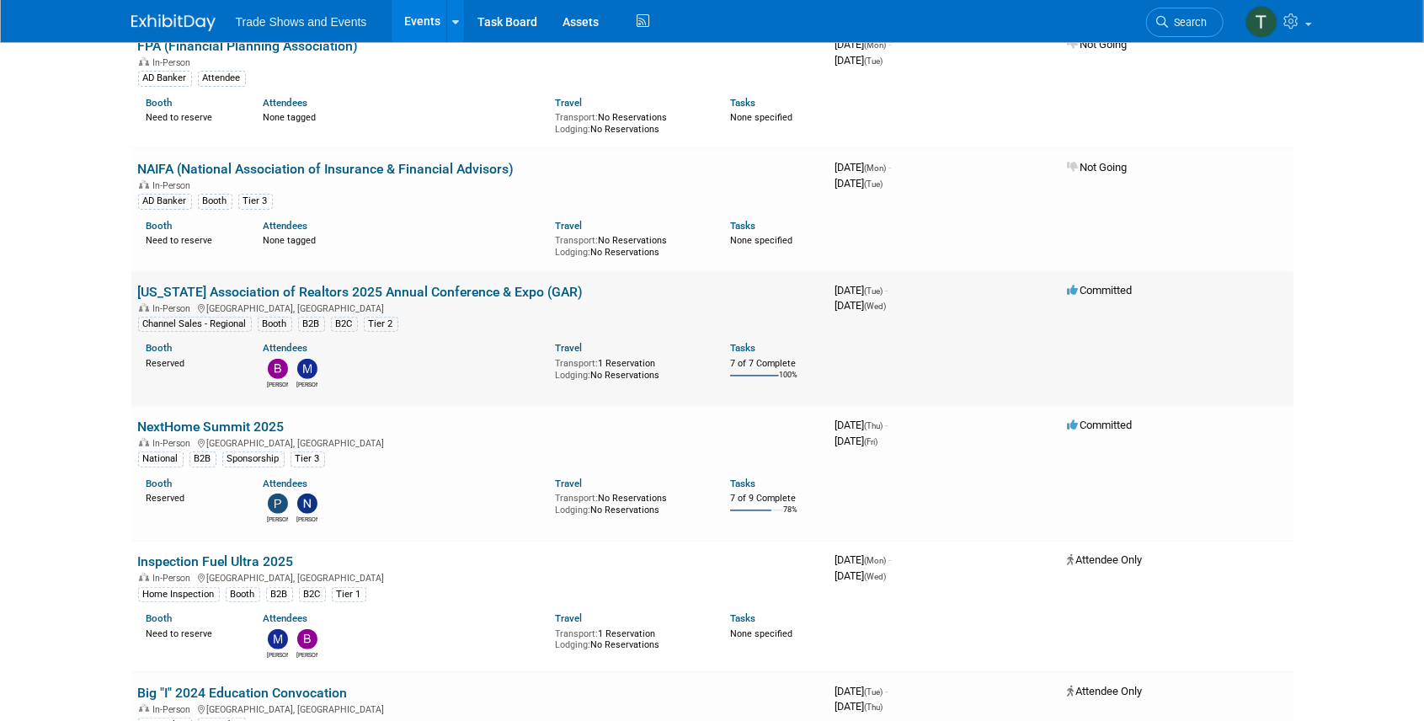
click at [381, 290] on link "[US_STATE] Association of Realtors 2025 Annual Conference & Expo (GAR)" at bounding box center [360, 292] width 445 height 16
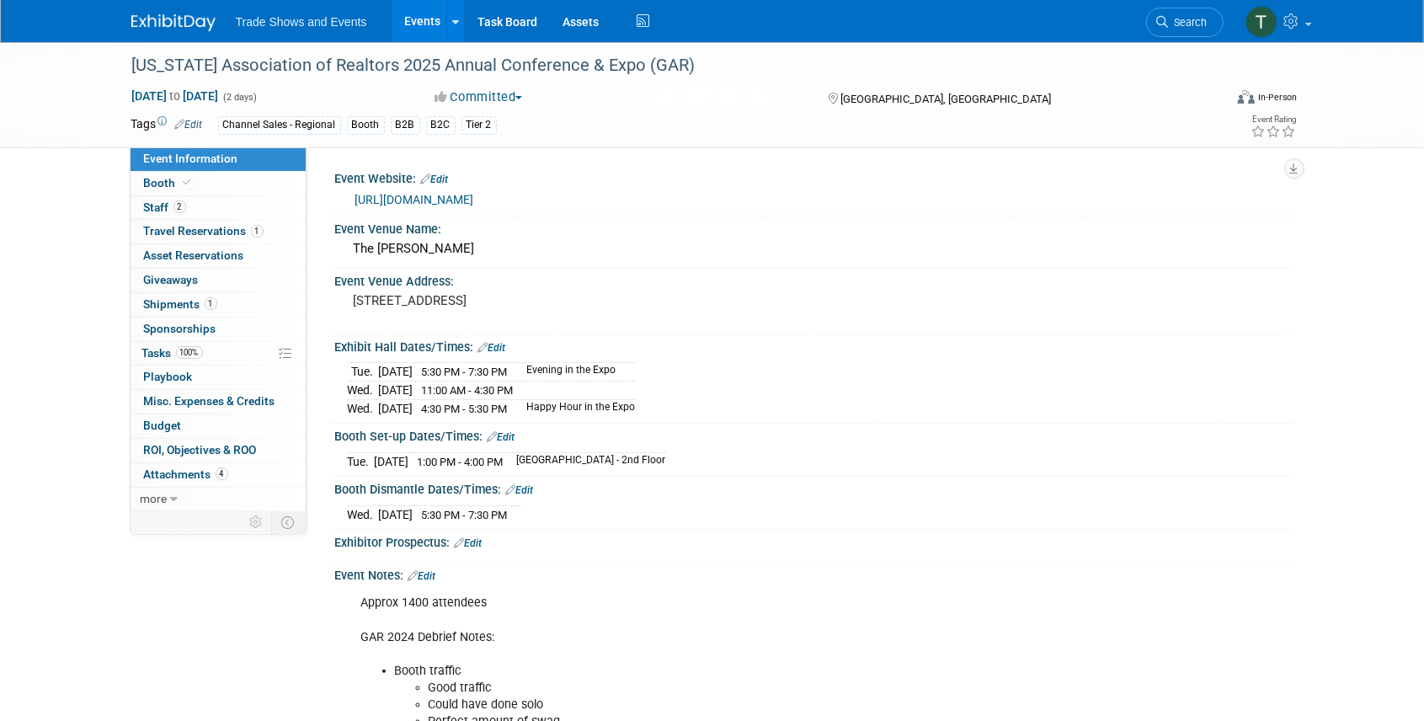
click at [423, 25] on link "Events" at bounding box center [421, 21] width 61 height 42
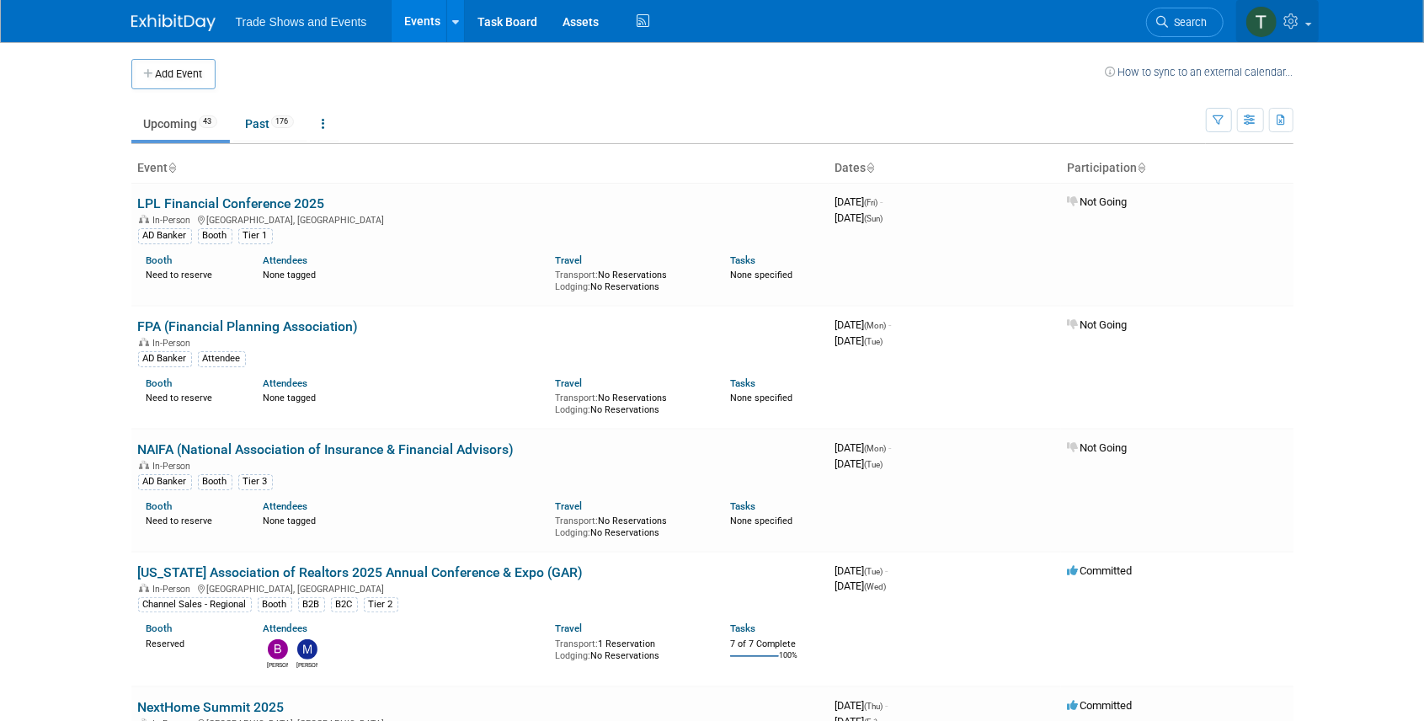
click at [1298, 22] on icon at bounding box center [1293, 20] width 19 height 15
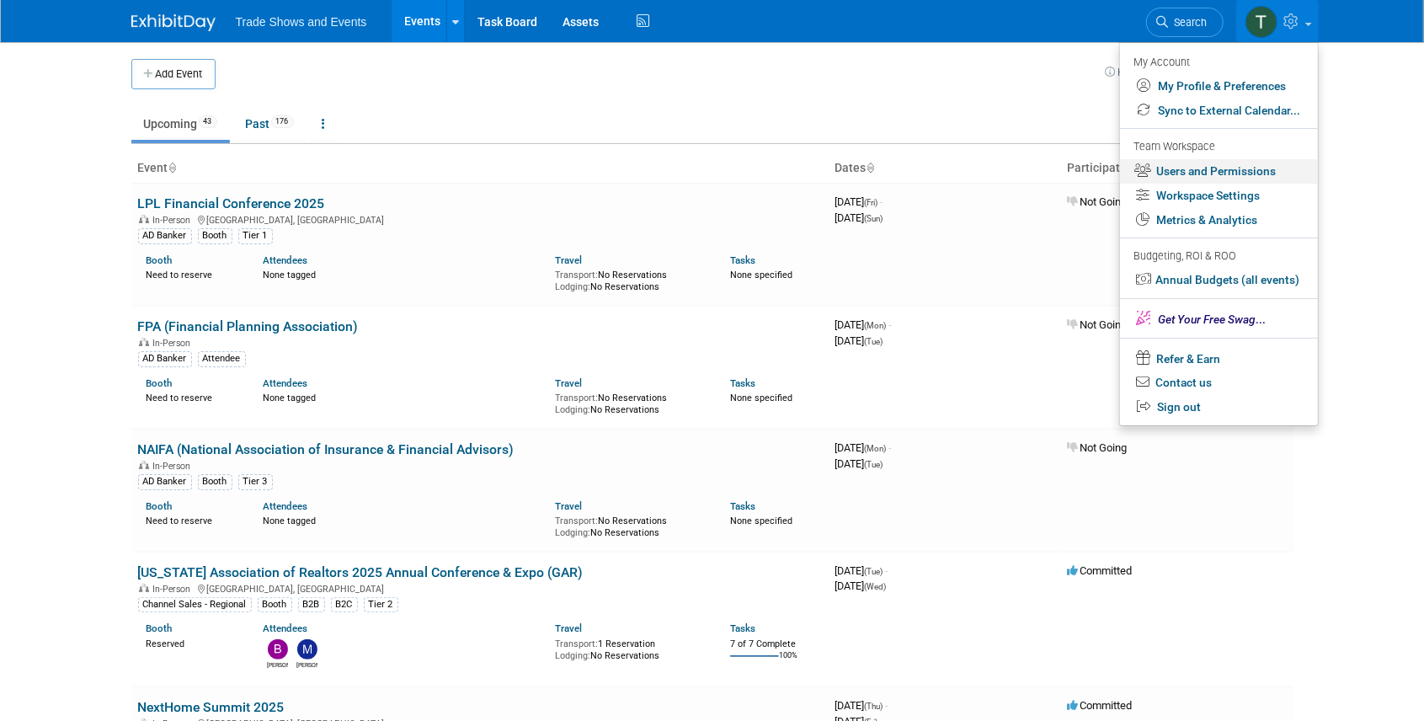
click at [1221, 171] on link "Users and Permissions" at bounding box center [1219, 171] width 198 height 24
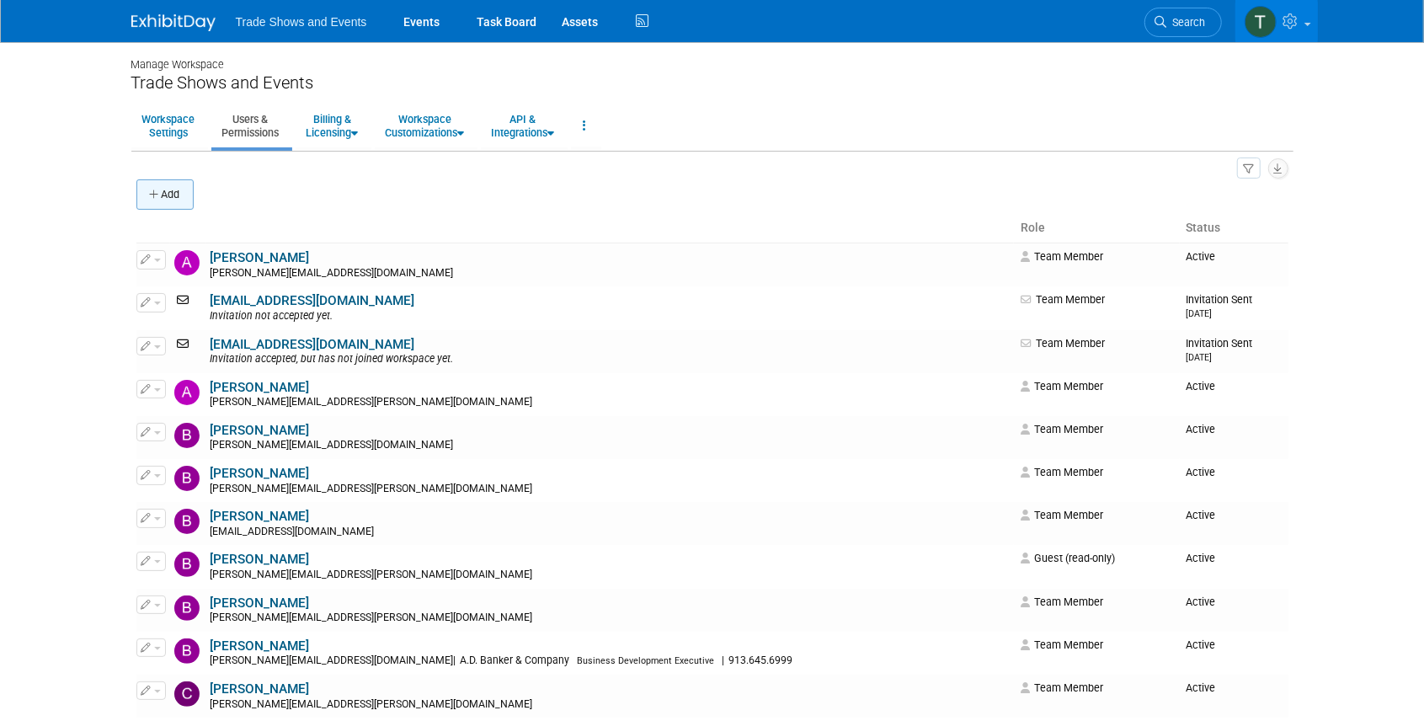
click at [162, 194] on button "Add" at bounding box center [164, 194] width 57 height 30
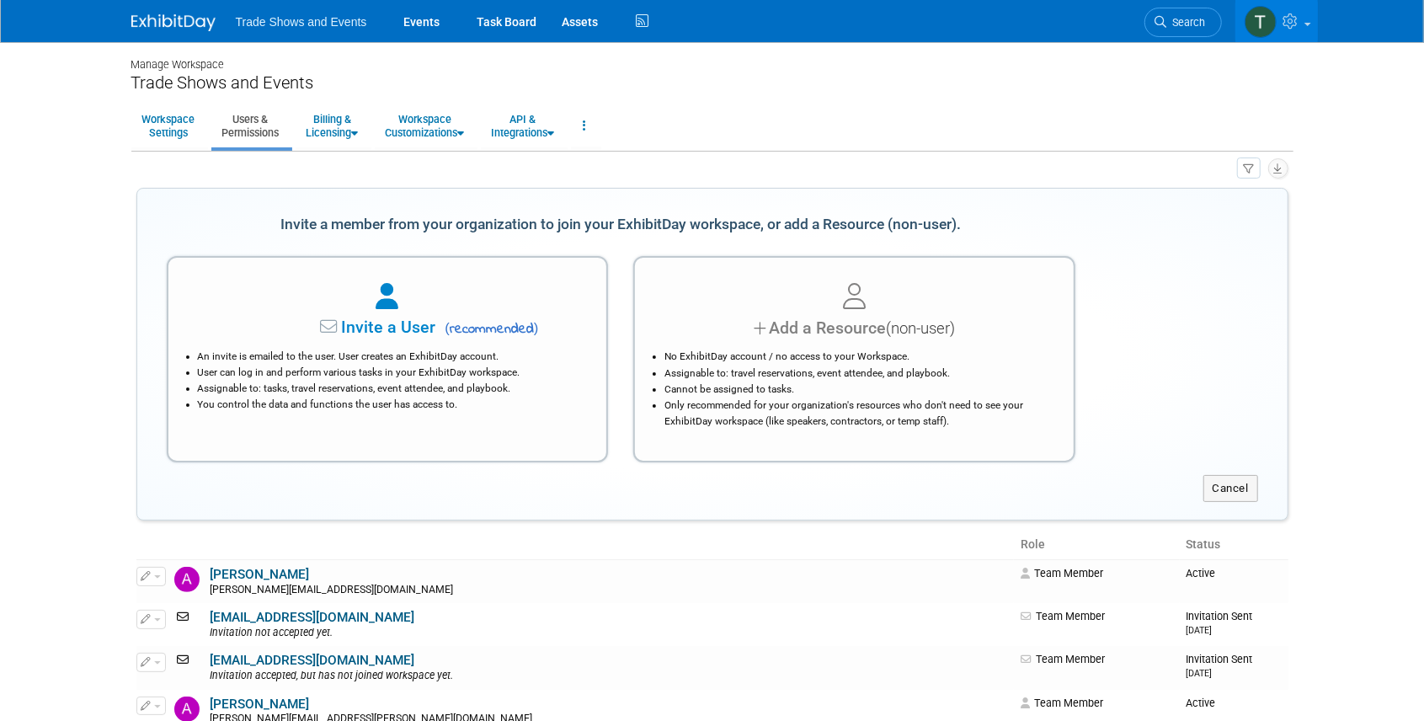
click at [381, 322] on span "Invite a User" at bounding box center [336, 326] width 200 height 19
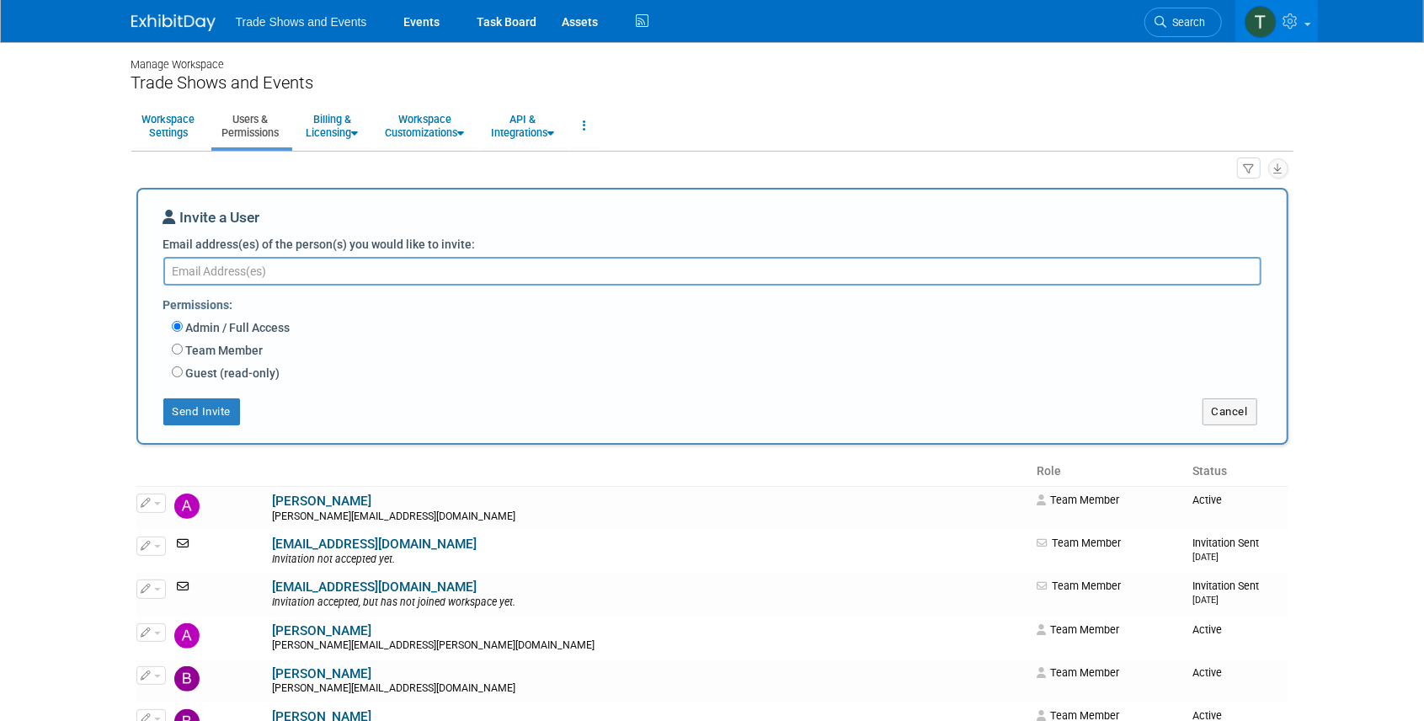
click at [270, 268] on textarea "Email address(es) of the person(s) you would like to invite:" at bounding box center [712, 271] width 1098 height 29
paste textarea "[PERSON_NAME][EMAIL_ADDRESS][PERSON_NAME][DOMAIN_NAME]"
type textarea "[PERSON_NAME][EMAIL_ADDRESS][PERSON_NAME][DOMAIN_NAME]"
click at [179, 350] on input "Team Member" at bounding box center [177, 348] width 11 height 11
radio input "true"
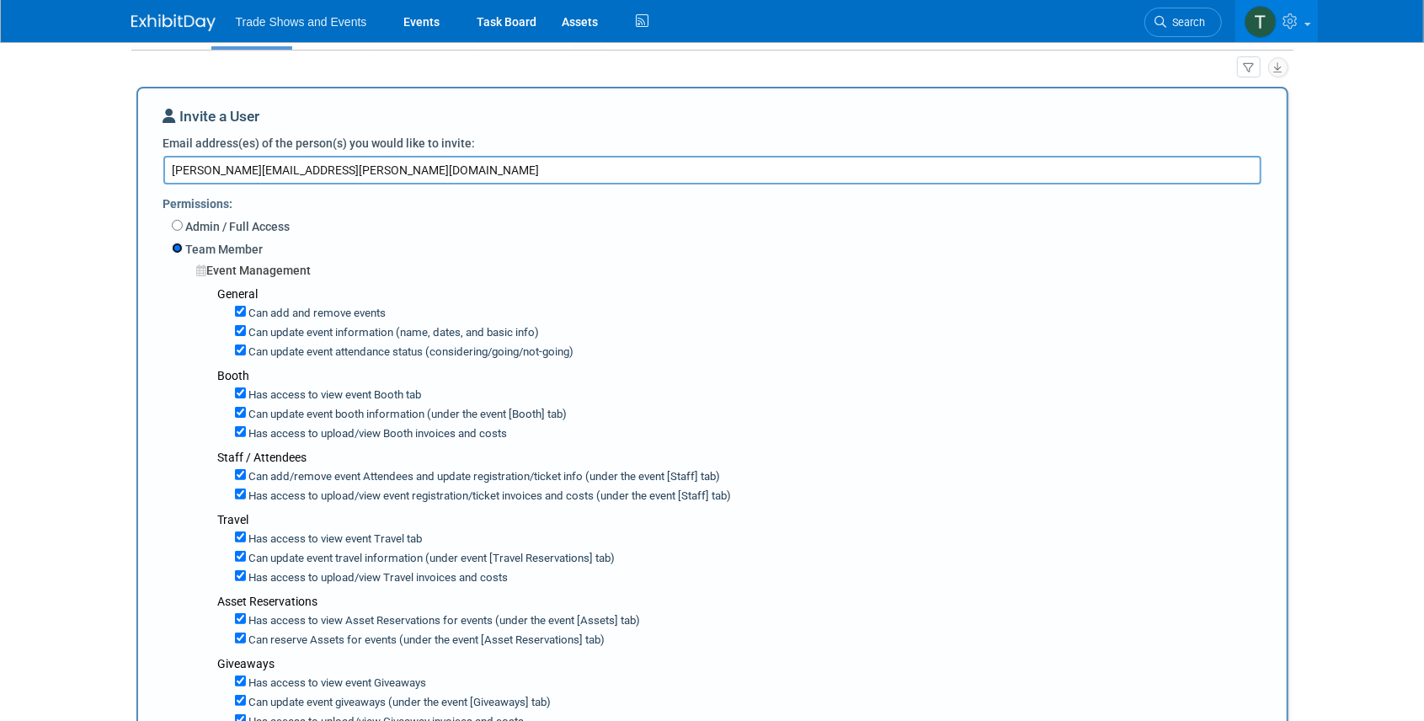
scroll to position [112, 0]
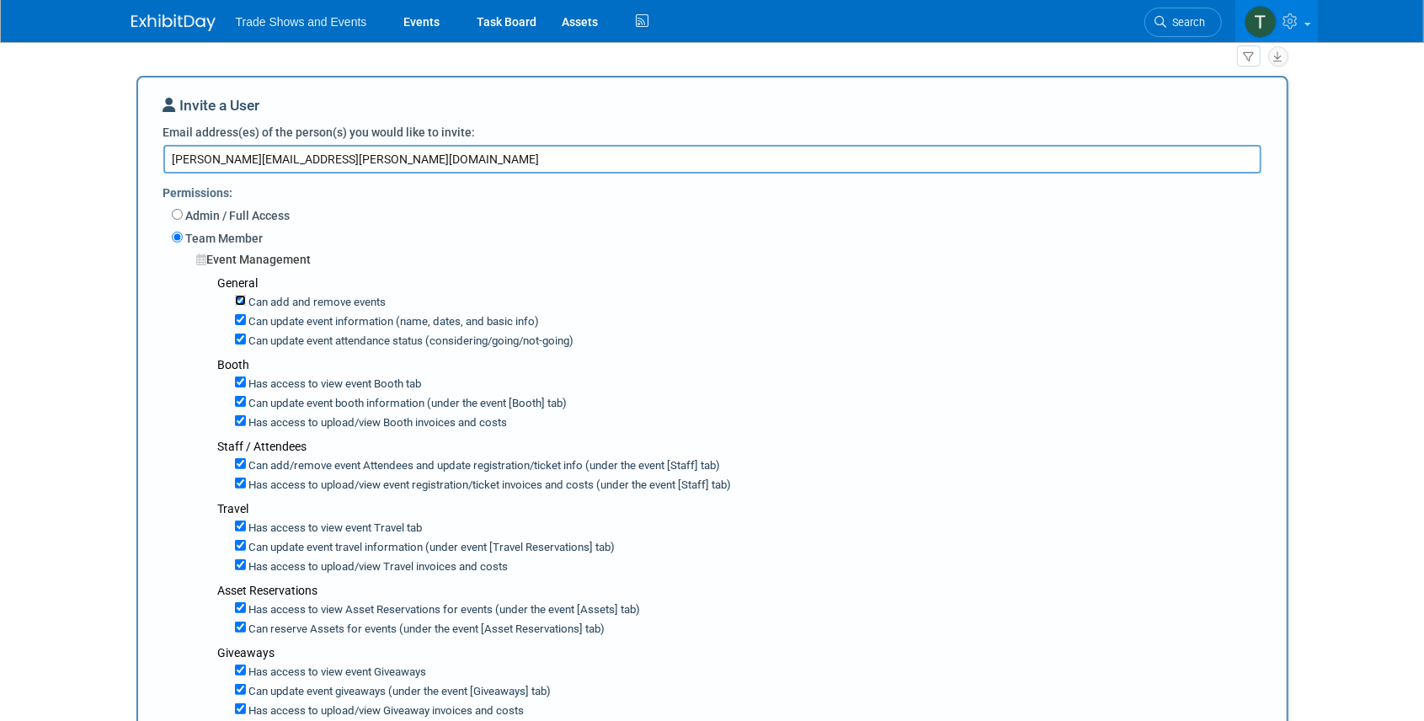
click at [235, 302] on input "Can add and remove events" at bounding box center [240, 300] width 11 height 11
checkbox input "false"
click at [237, 318] on input "Can update event information (name, dates, and basic info)" at bounding box center [240, 319] width 11 height 11
checkbox input "false"
click at [237, 335] on input "Can update event attendance status (considering/going/not-going)" at bounding box center [240, 338] width 11 height 11
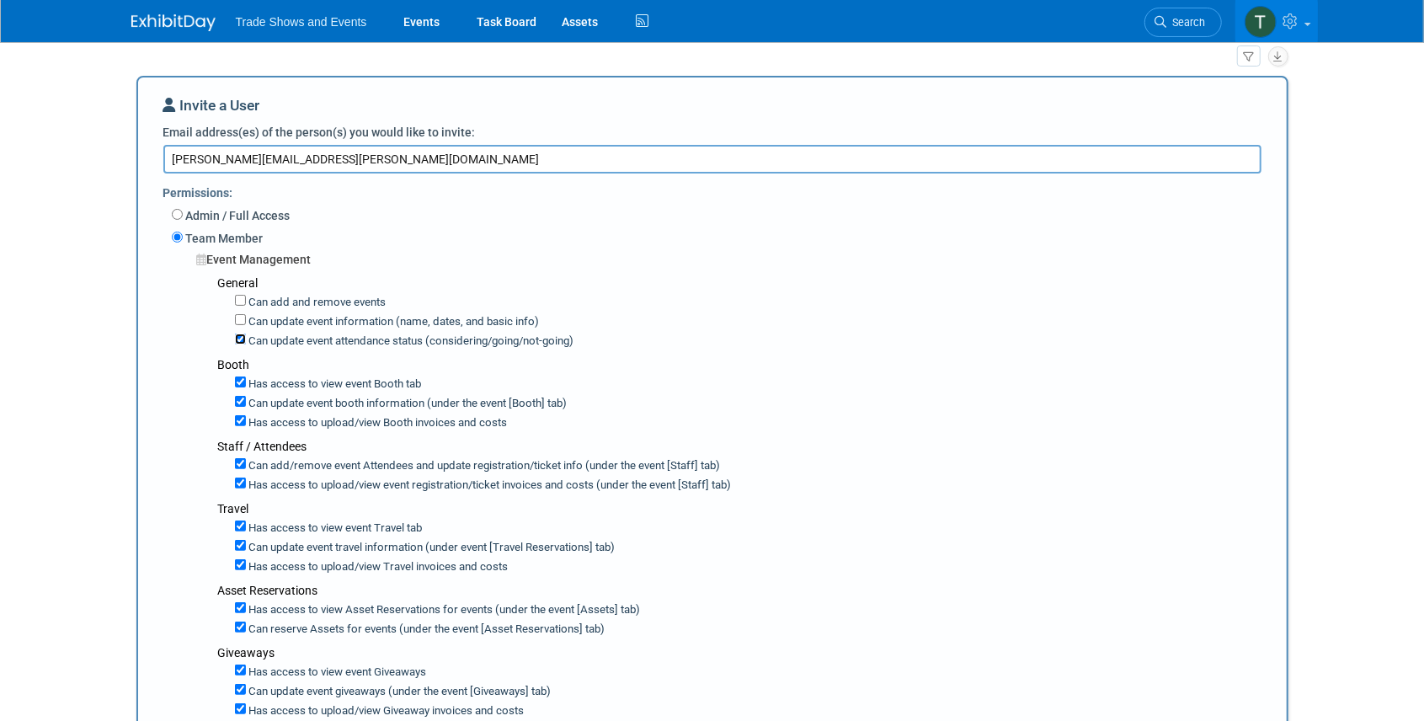
checkbox input "false"
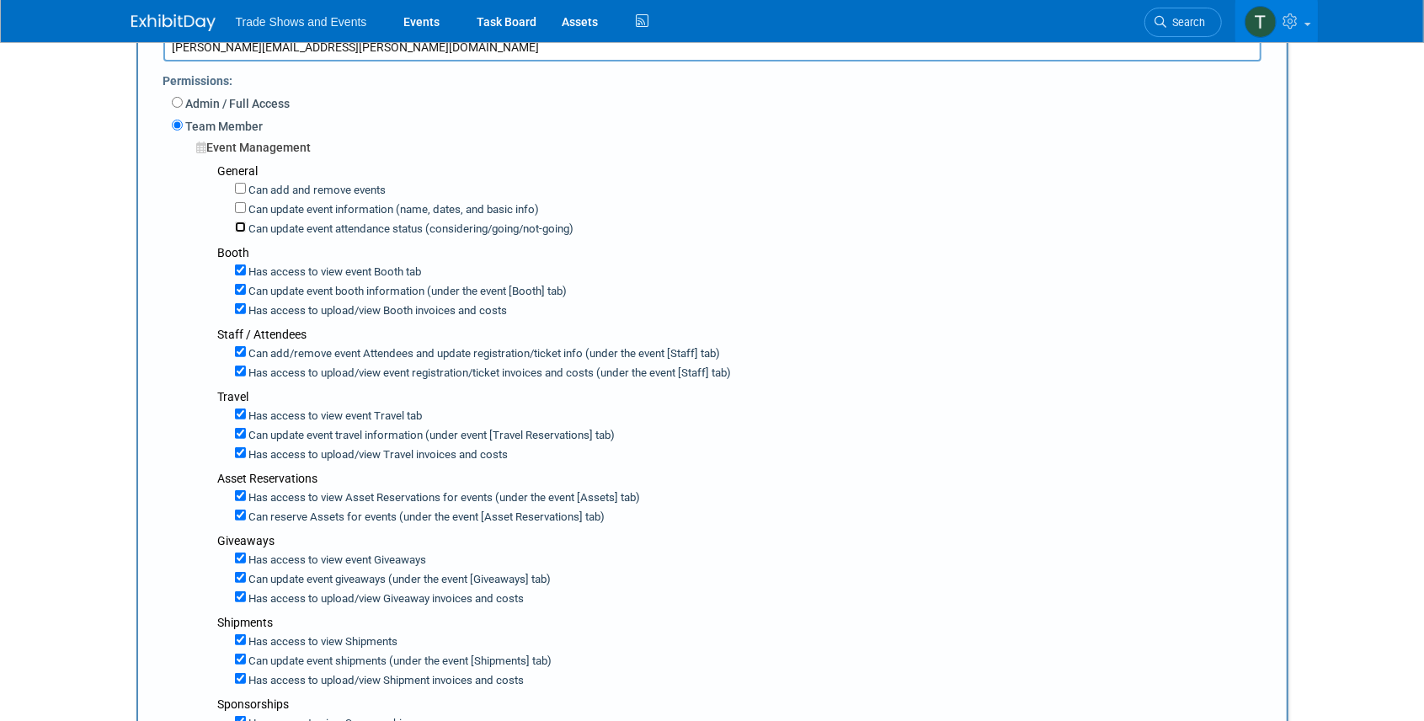
scroll to position [224, 0]
click at [241, 286] on input "Can update event booth information (under the event [Booth] tab)" at bounding box center [240, 289] width 11 height 11
checkbox input "false"
click at [239, 350] on input "Can add/remove event Attendees and update registration/ticket info (under the e…" at bounding box center [240, 351] width 11 height 11
checkbox input "false"
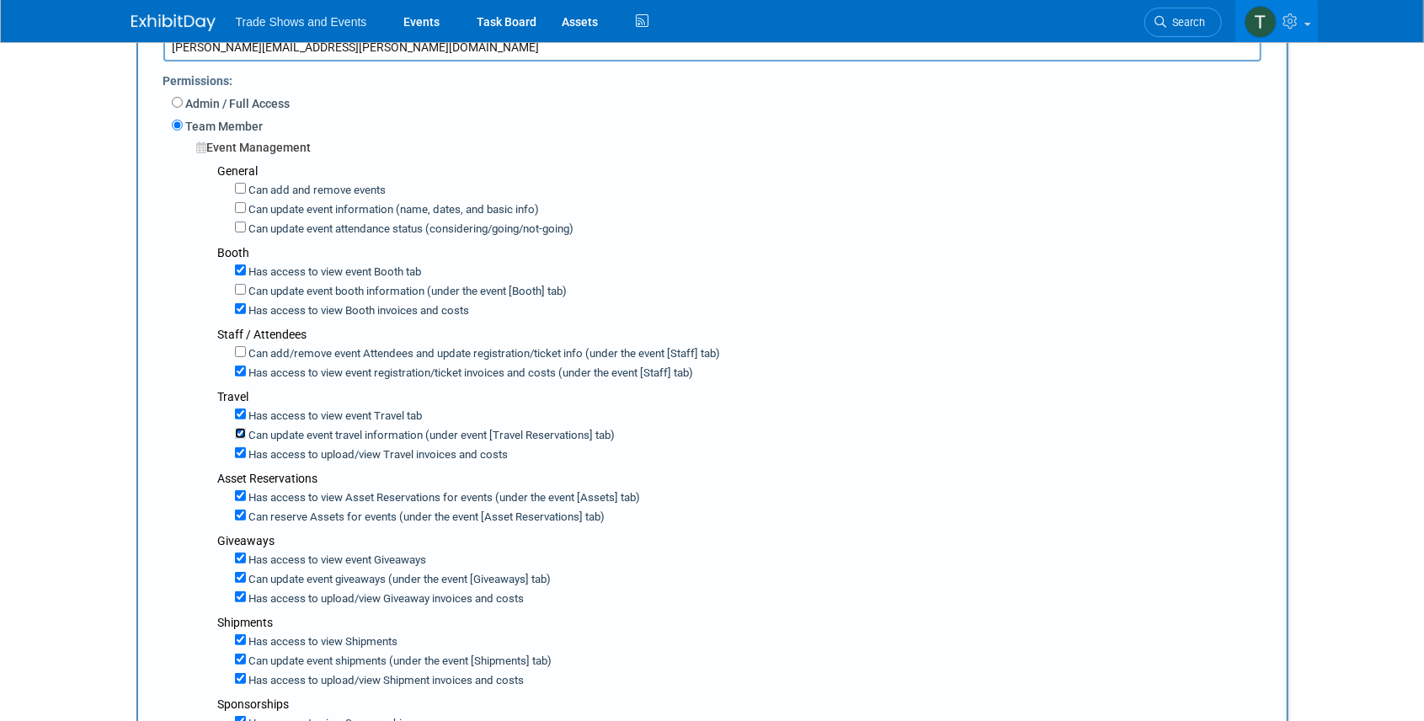
click at [239, 428] on input "Can update event travel information (under event [Travel Reservations] tab)" at bounding box center [240, 433] width 11 height 11
checkbox input "false"
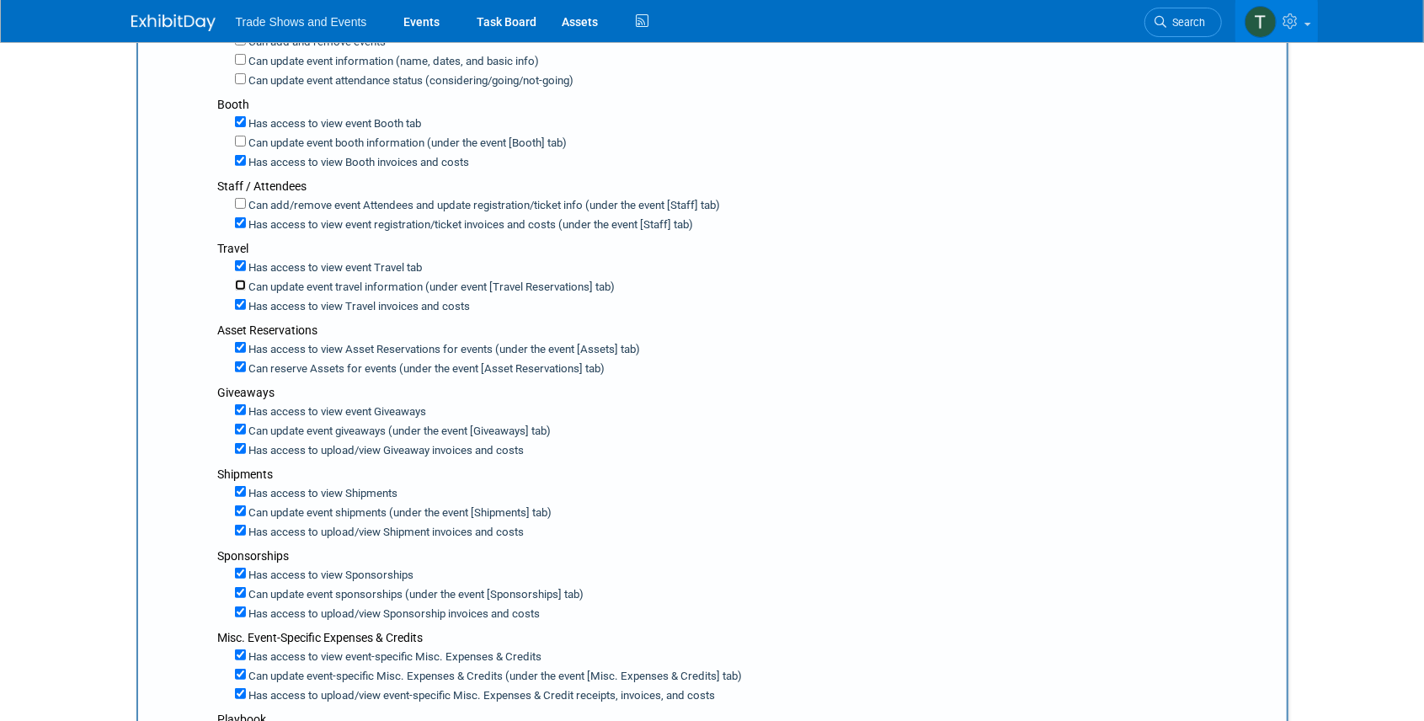
scroll to position [392, 0]
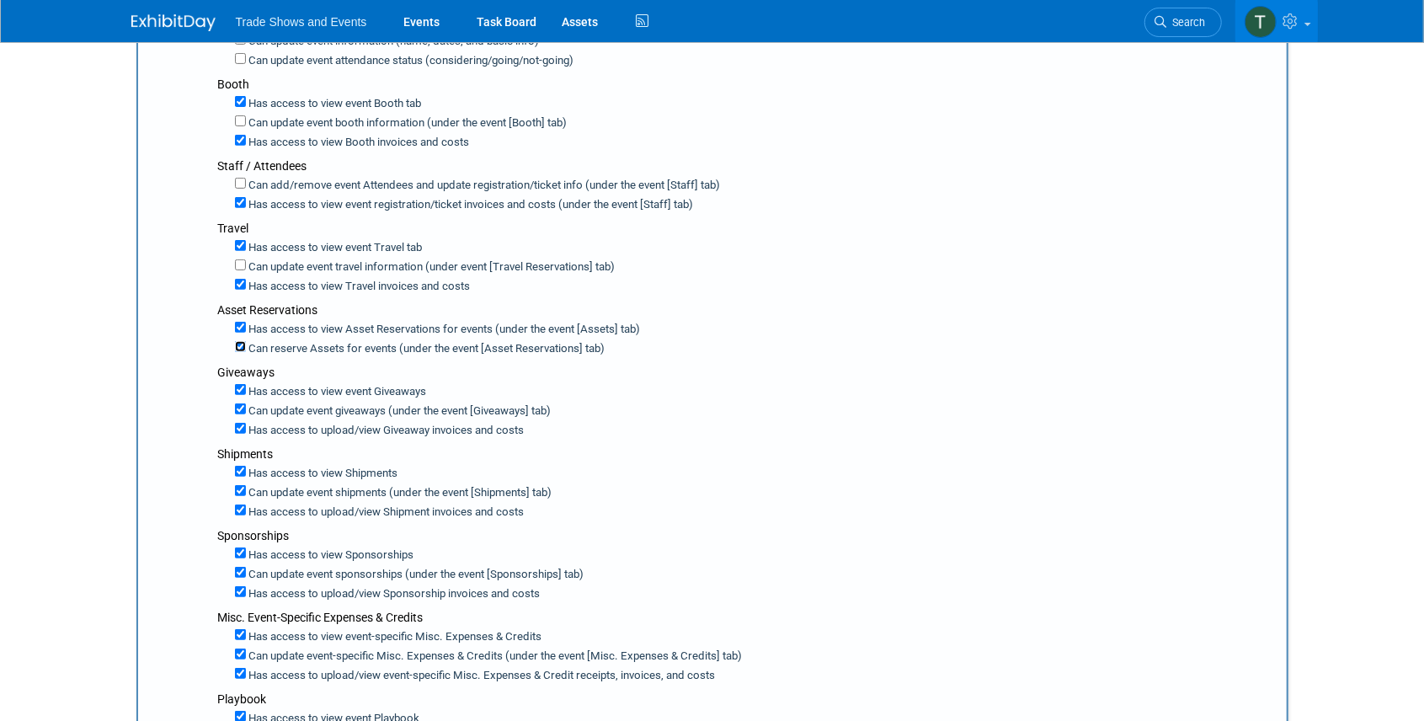
click at [239, 341] on input "Can reserve Assets for events (under the event [Asset Reservations] tab)" at bounding box center [240, 346] width 11 height 11
checkbox input "false"
click at [238, 403] on input "Can update event giveaways (under the event [Giveaways] tab)" at bounding box center [240, 408] width 11 height 11
checkbox input "false"
click at [239, 485] on input "Can update event shipments (under the event [Shipments] tab)" at bounding box center [240, 490] width 11 height 11
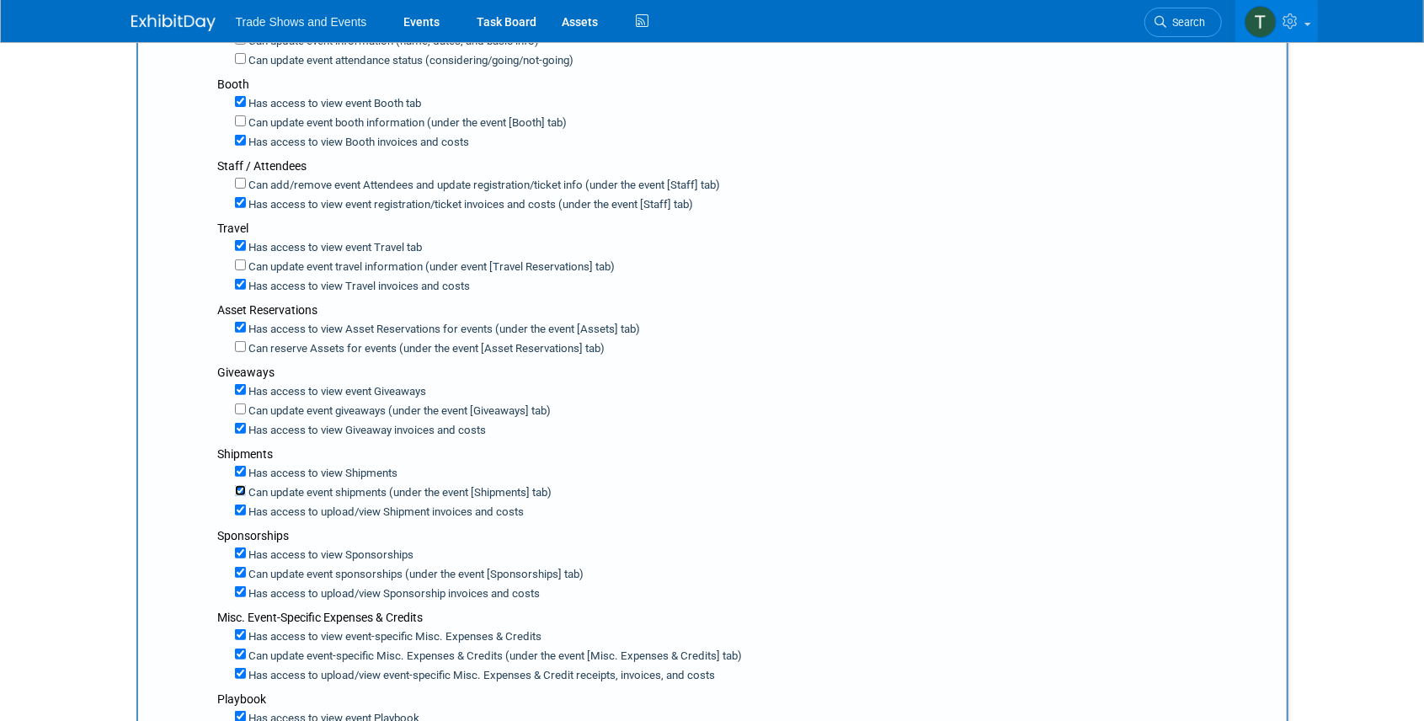
checkbox input "false"
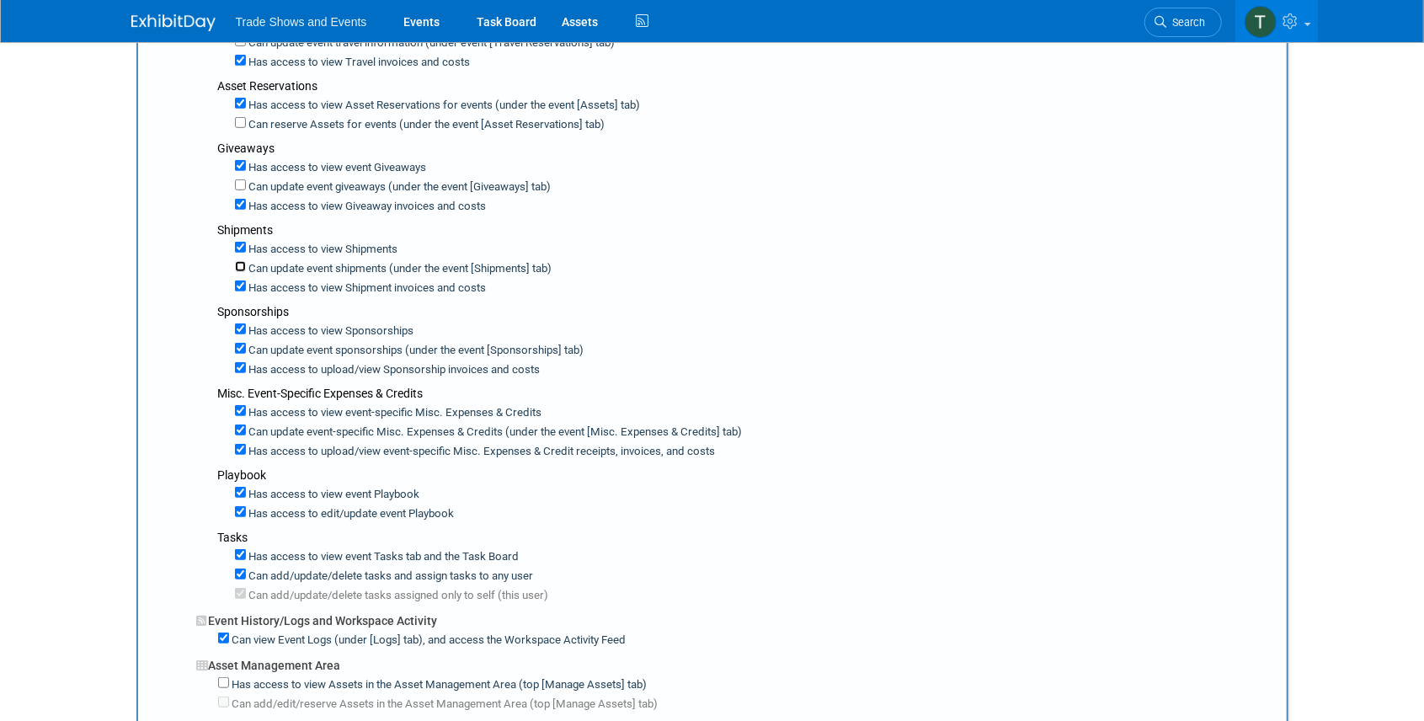
scroll to position [617, 0]
click at [242, 342] on input "Can update event sponsorships (under the event [Sponsorships] tab)" at bounding box center [240, 347] width 11 height 11
checkbox input "false"
click at [237, 423] on input "Can update event-specific Misc. Expenses & Credits (under the event [Misc. Expe…" at bounding box center [240, 428] width 11 height 11
checkbox input "false"
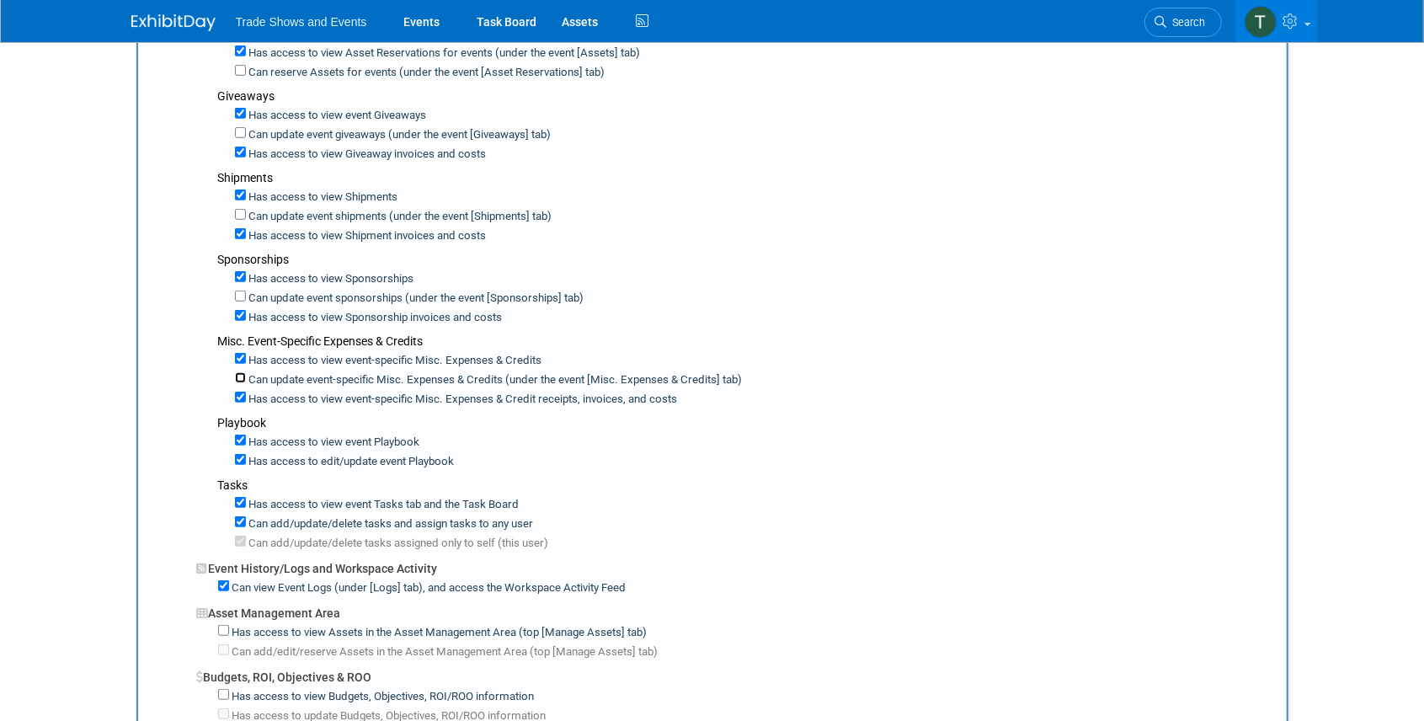
scroll to position [729, 0]
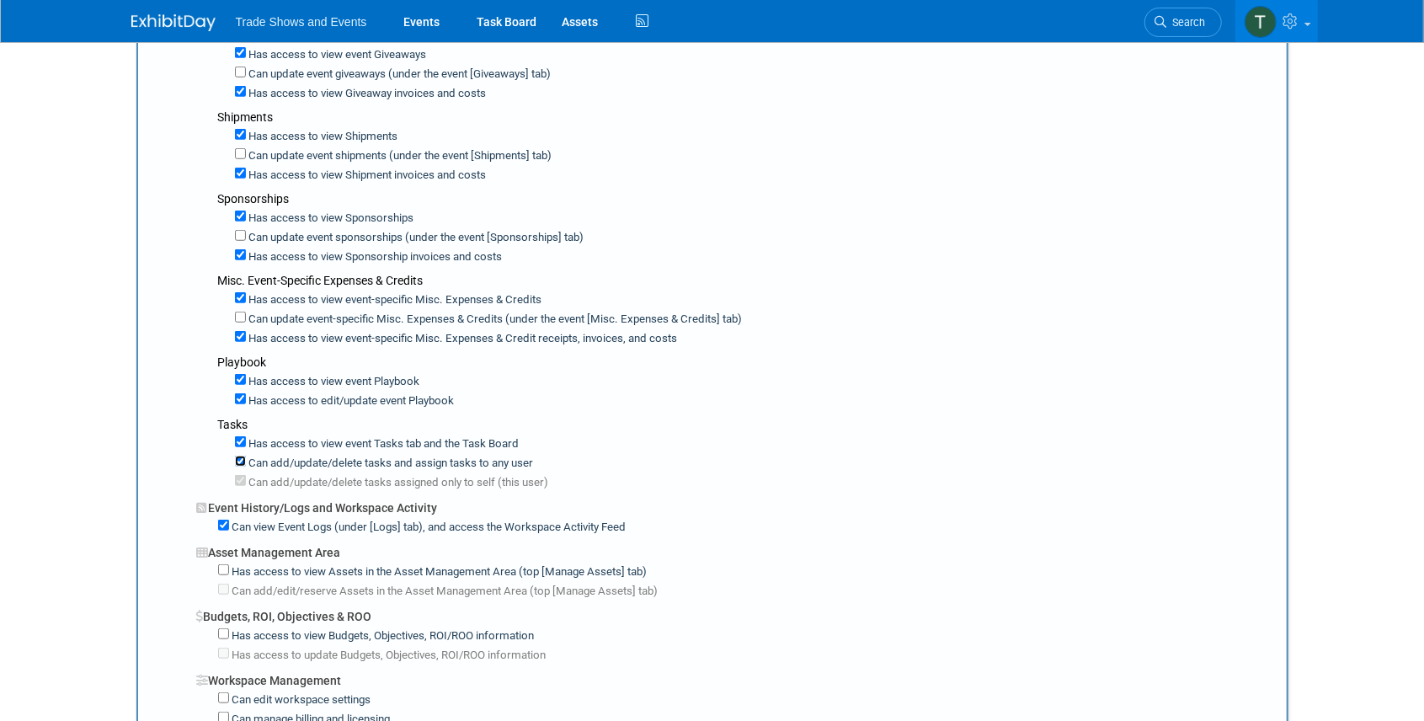
click at [242, 455] on input "Can add/update/delete tasks and assign tasks to any user" at bounding box center [240, 460] width 11 height 11
checkbox input "false"
click at [239, 475] on input "Can add/update/delete tasks assigned only to self (this user)" at bounding box center [240, 480] width 11 height 11
checkbox input "false"
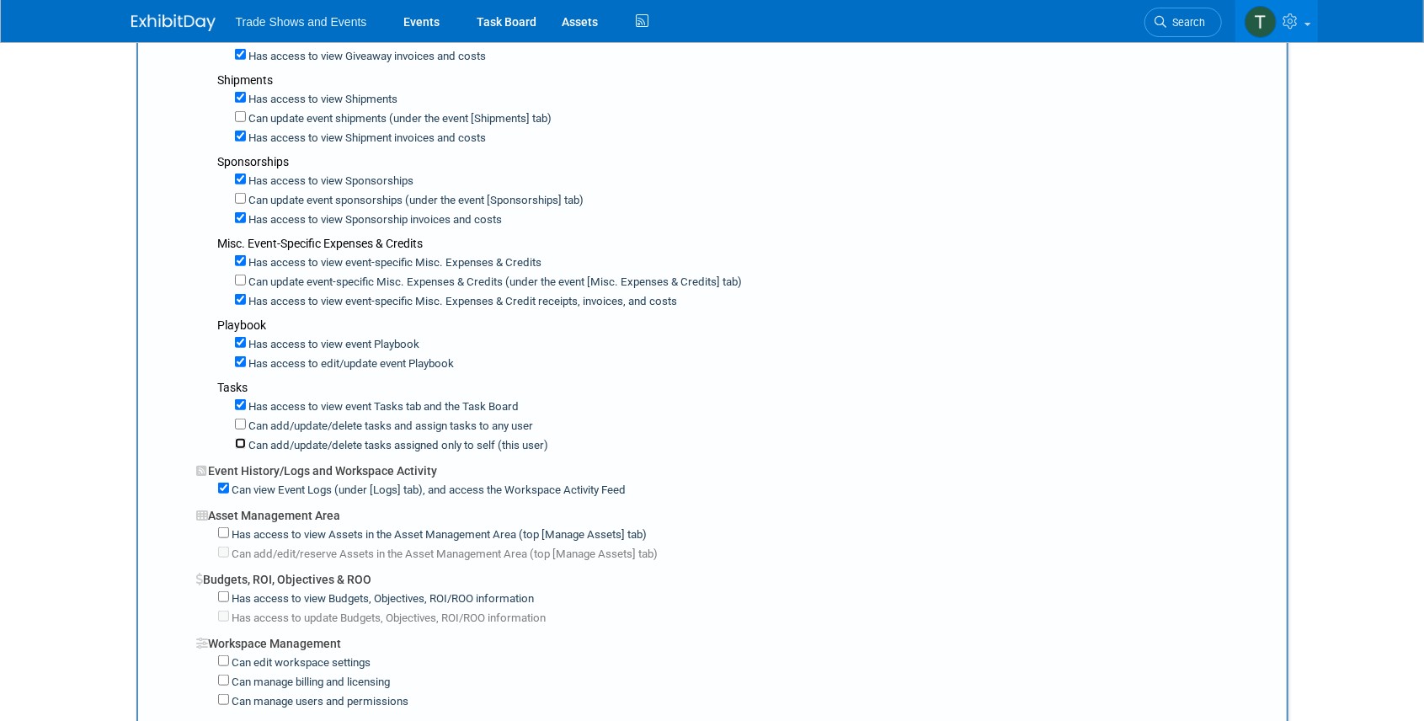
scroll to position [785, 0]
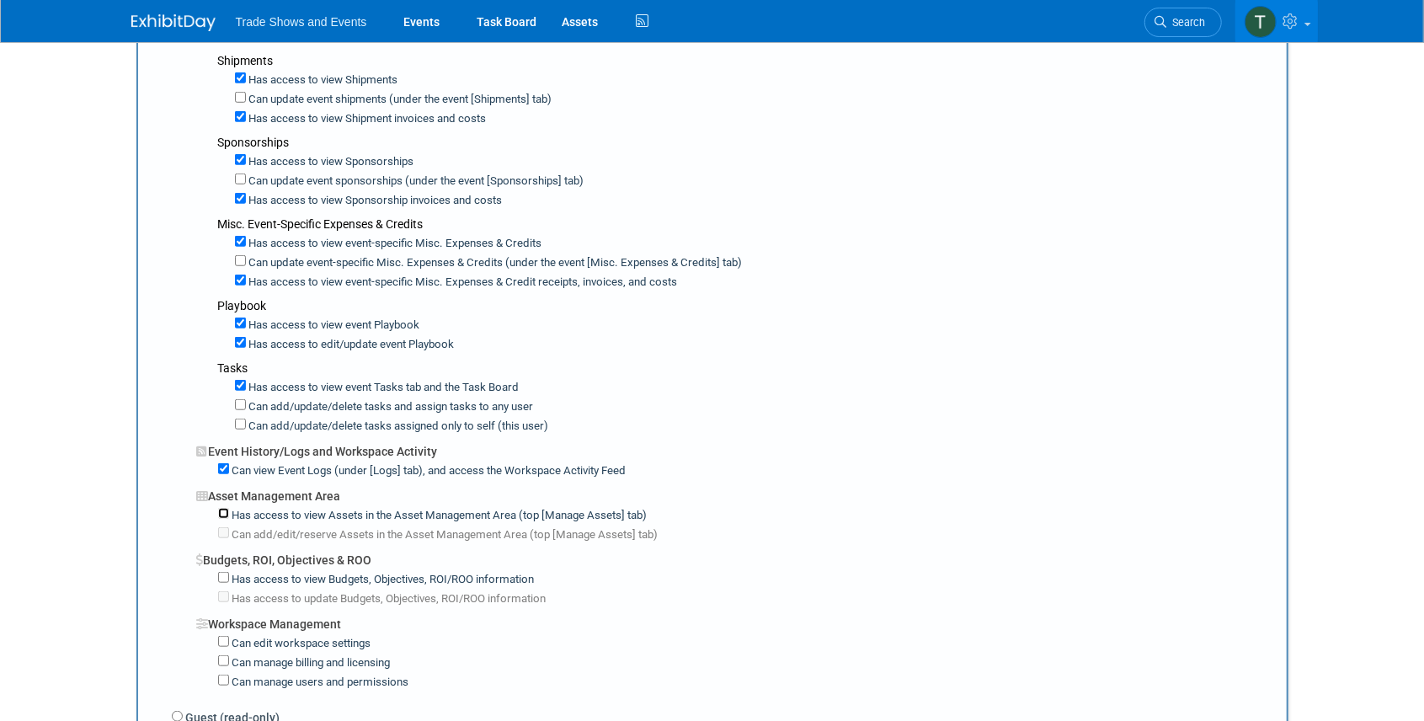
click at [222, 508] on input "Has access to view Assets in the Asset Management Area (top [Manage Assets] tab)" at bounding box center [223, 513] width 11 height 11
checkbox input "true"
click at [229, 572] on label "Has access to view Budgets, Objectives, ROI/ROO information" at bounding box center [382, 580] width 306 height 16
click at [228, 572] on input "Has access to view Budgets, Objectives, ROI/ROO information" at bounding box center [223, 577] width 11 height 11
checkbox input "true"
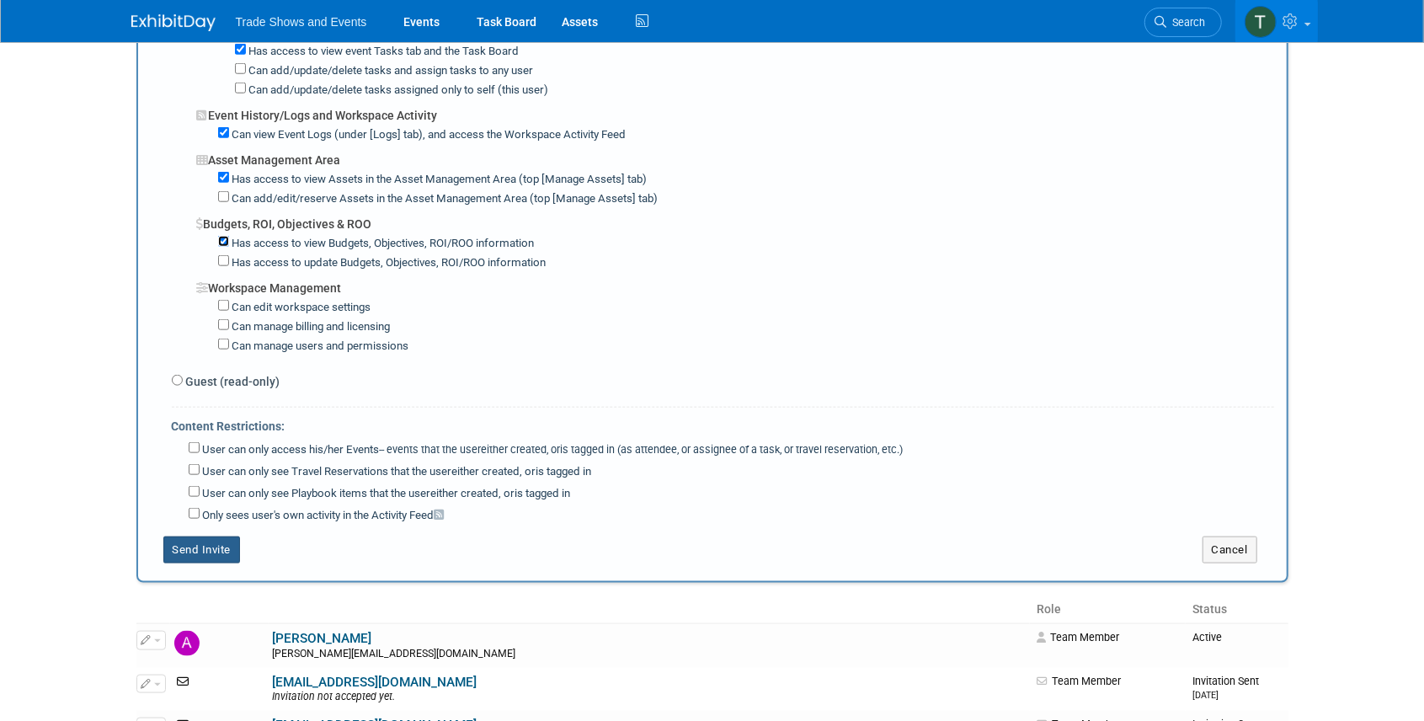
scroll to position [1122, 0]
click at [202, 535] on button "Send Invite" at bounding box center [201, 548] width 77 height 27
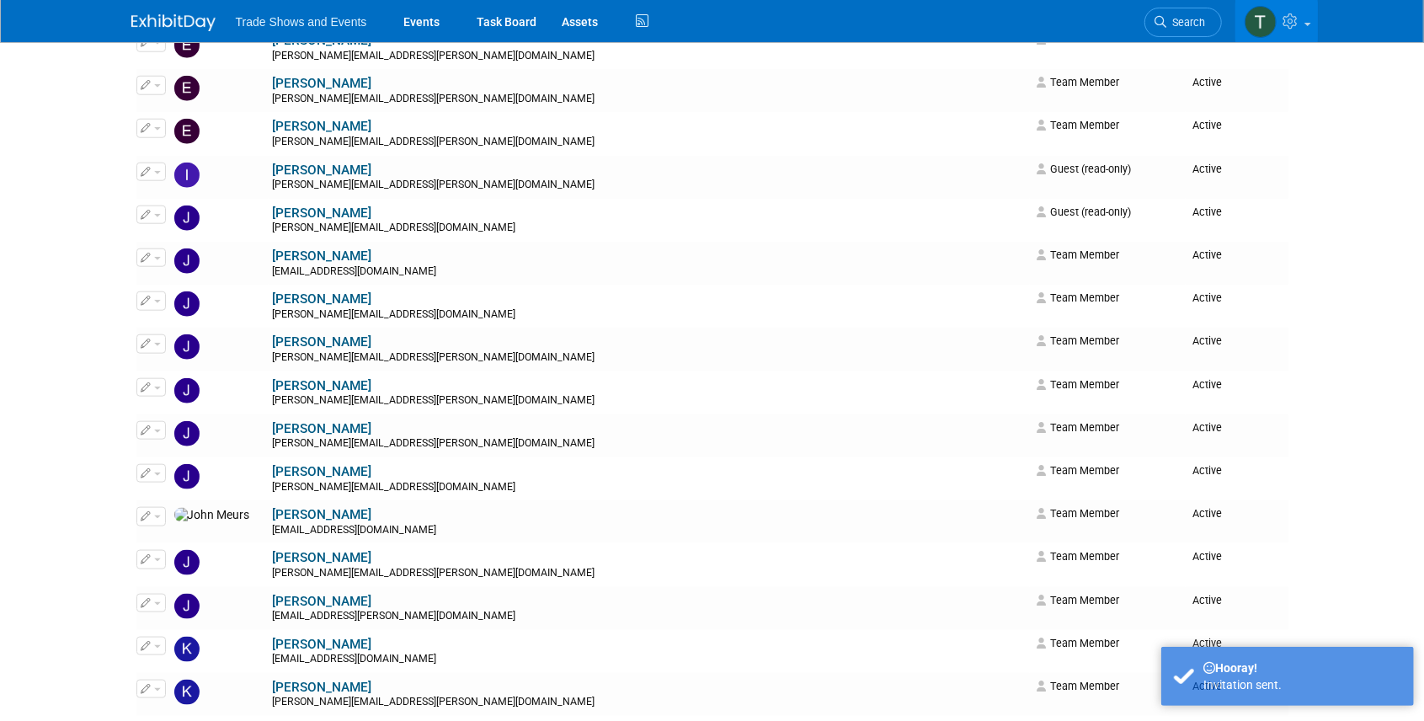
scroll to position [0, 0]
